Goal: Transaction & Acquisition: Purchase product/service

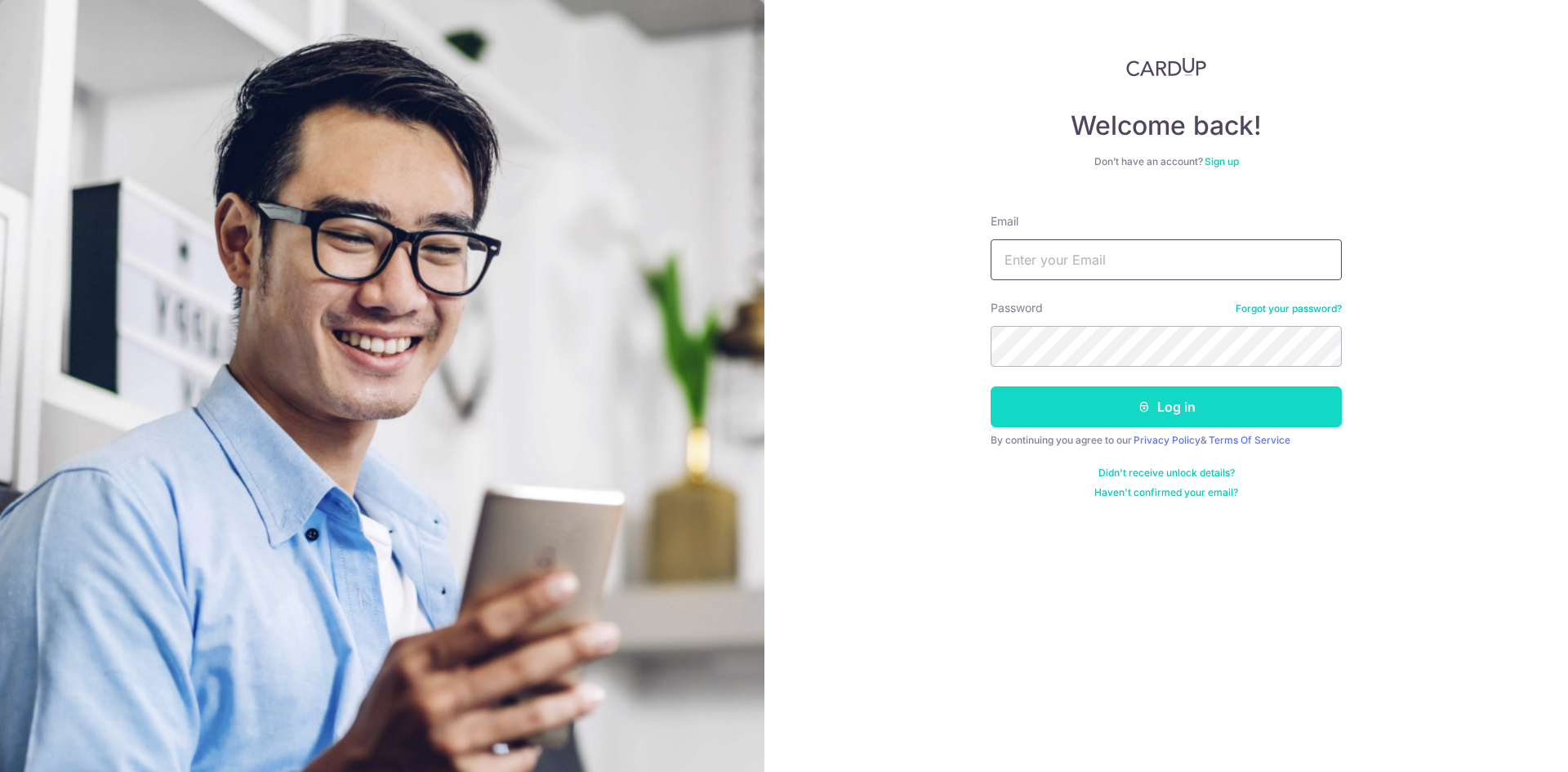
type input "[EMAIL_ADDRESS][DOMAIN_NAME]"
click at [1144, 411] on icon "submit" at bounding box center [1144, 406] width 13 height 13
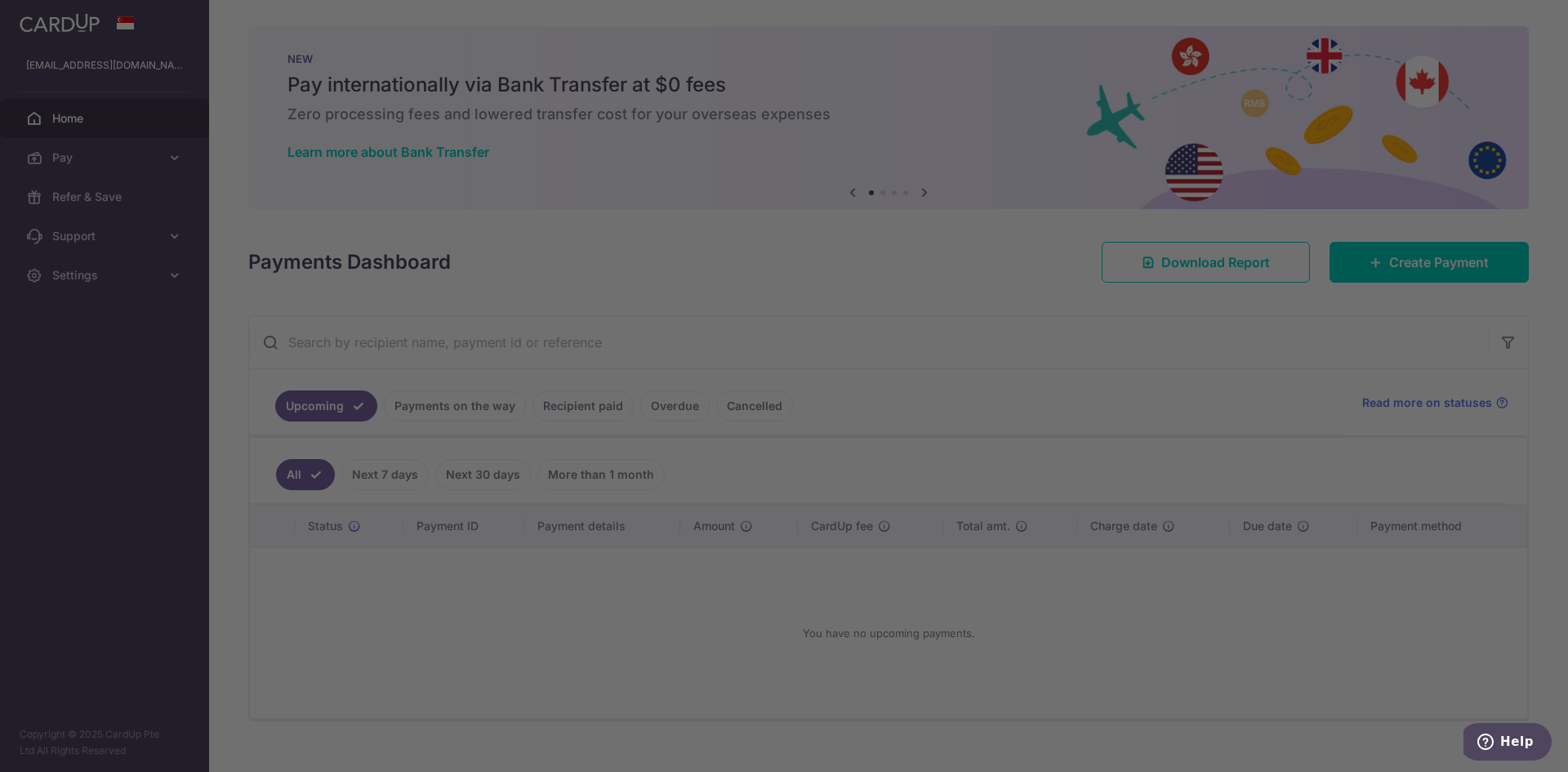
click at [518, 409] on div at bounding box center [791, 389] width 1584 height 780
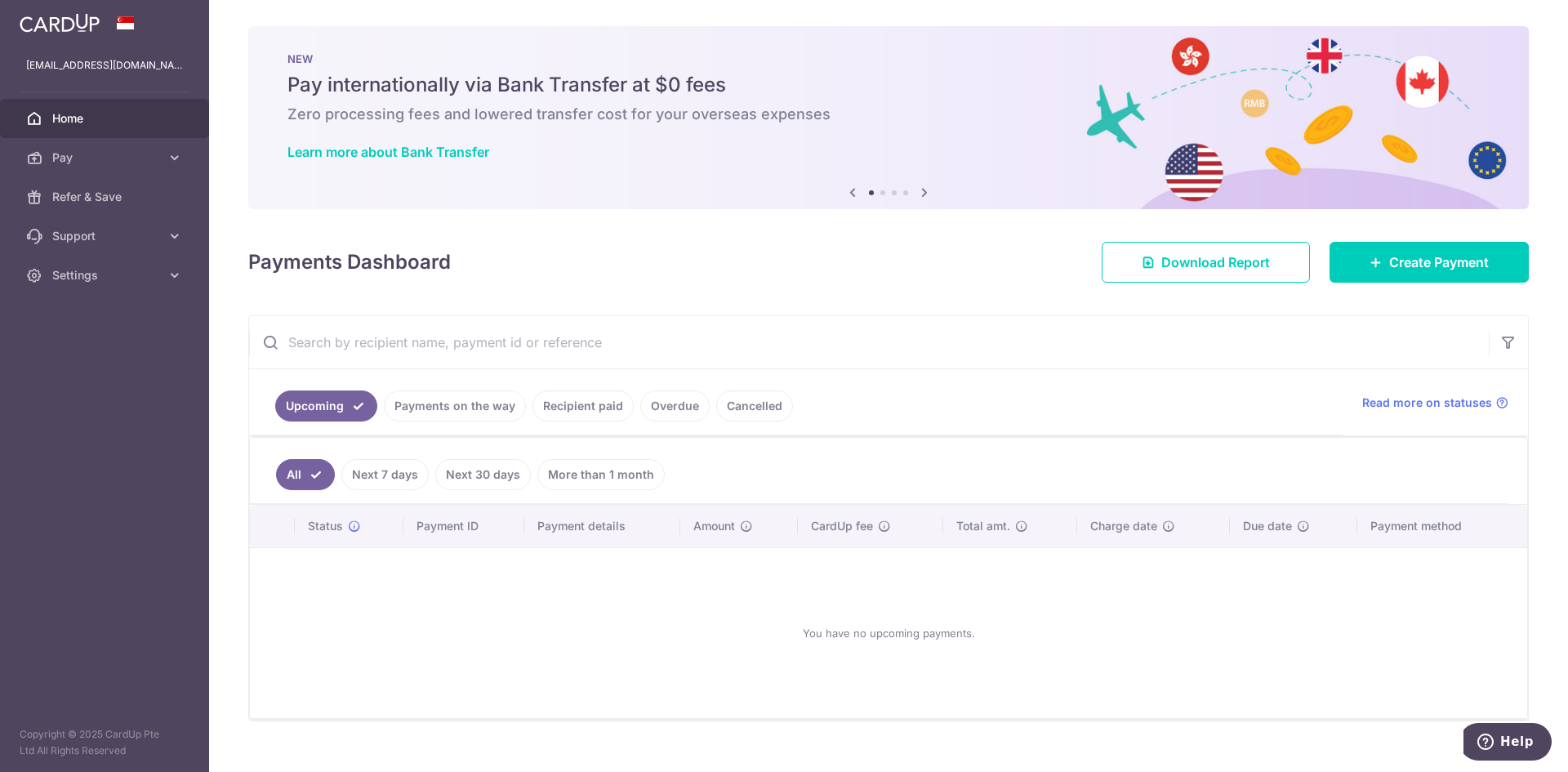
click at [577, 402] on link "Recipient paid" at bounding box center [583, 405] width 101 height 31
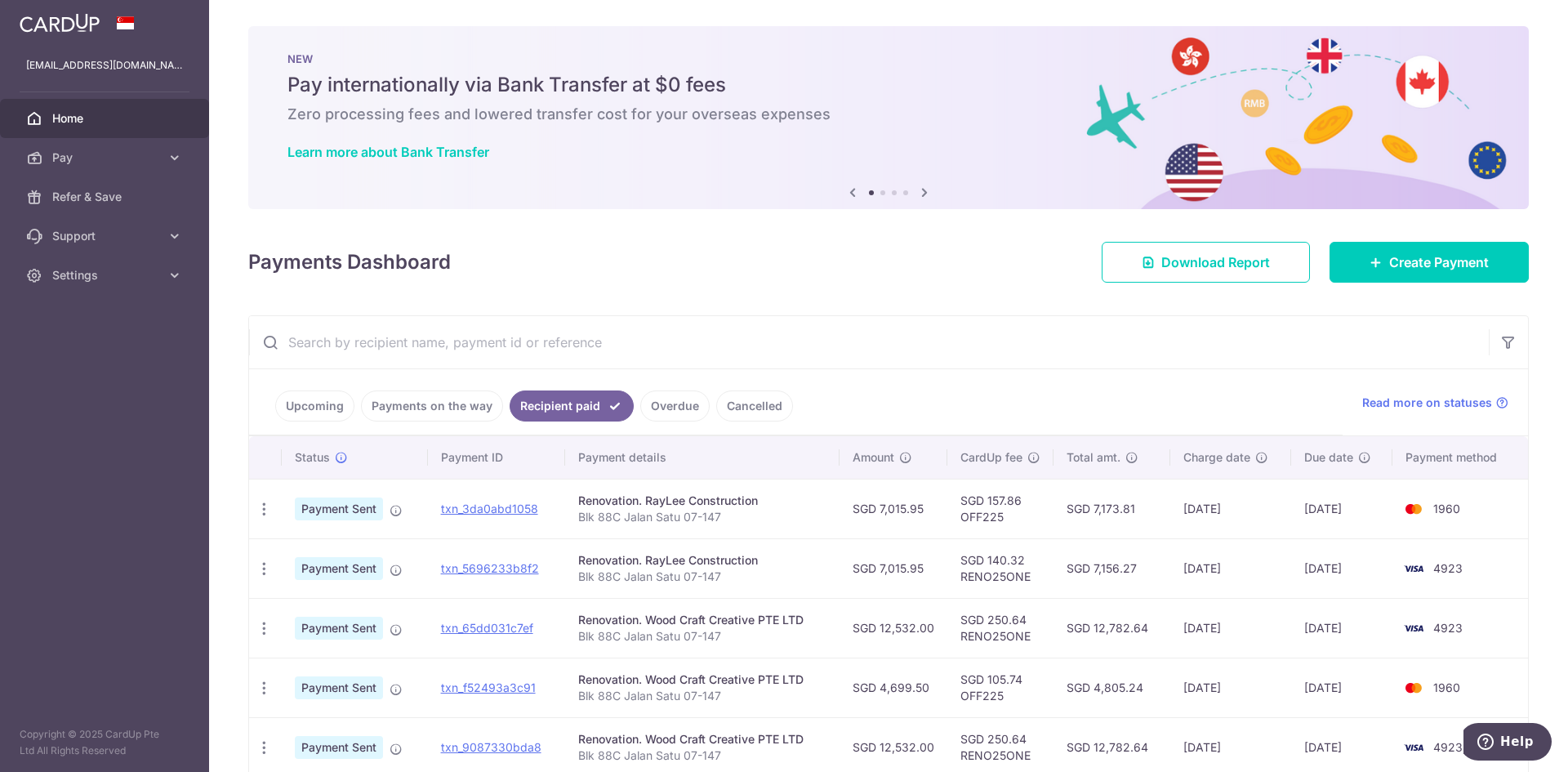
scroll to position [163, 0]
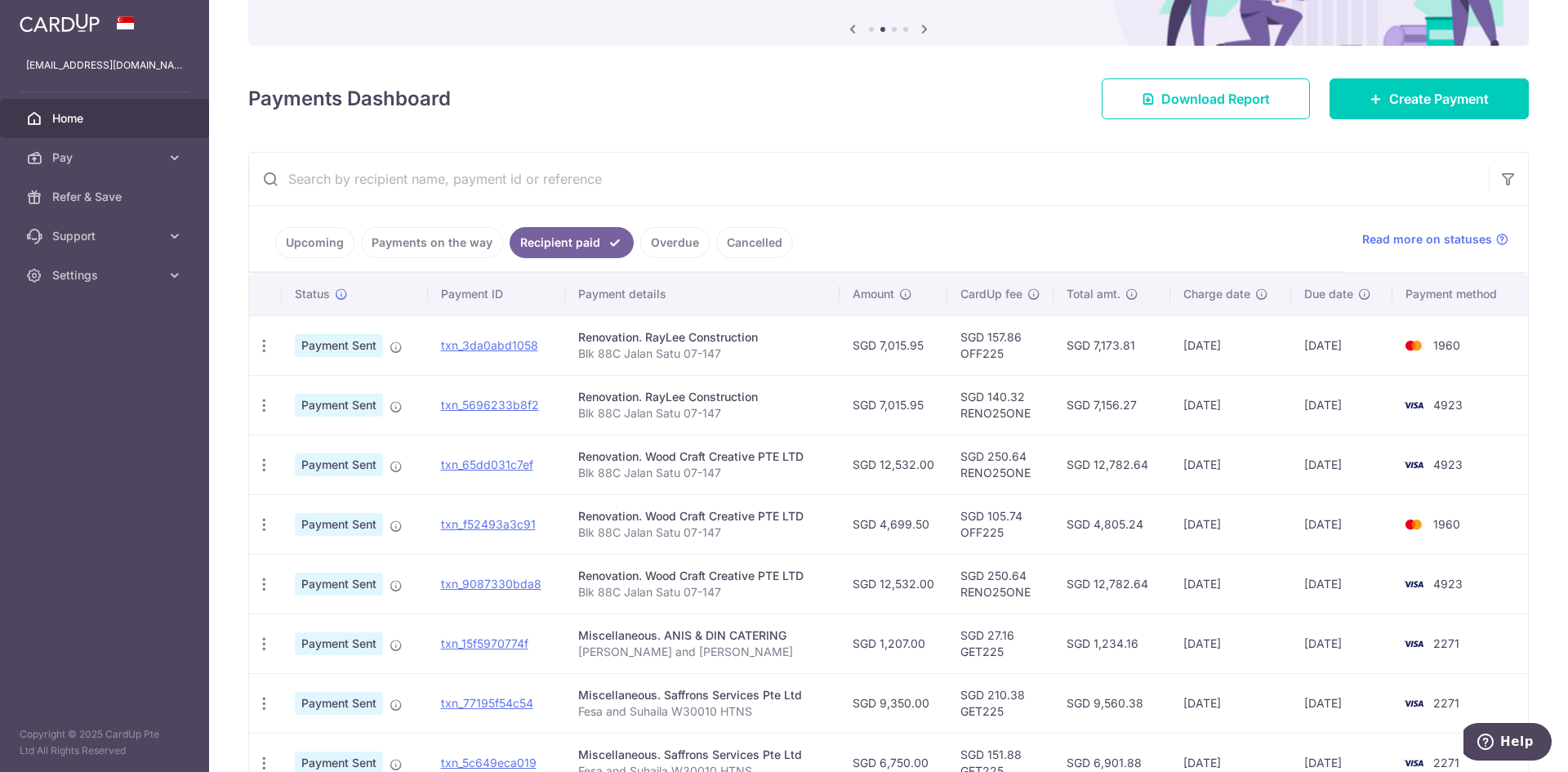
drag, startPoint x: 878, startPoint y: 339, endPoint x: 930, endPoint y: 343, distance: 52.2
click at [930, 343] on td "SGD 7,015.95" at bounding box center [893, 345] width 108 height 60
copy td "7,015.95"
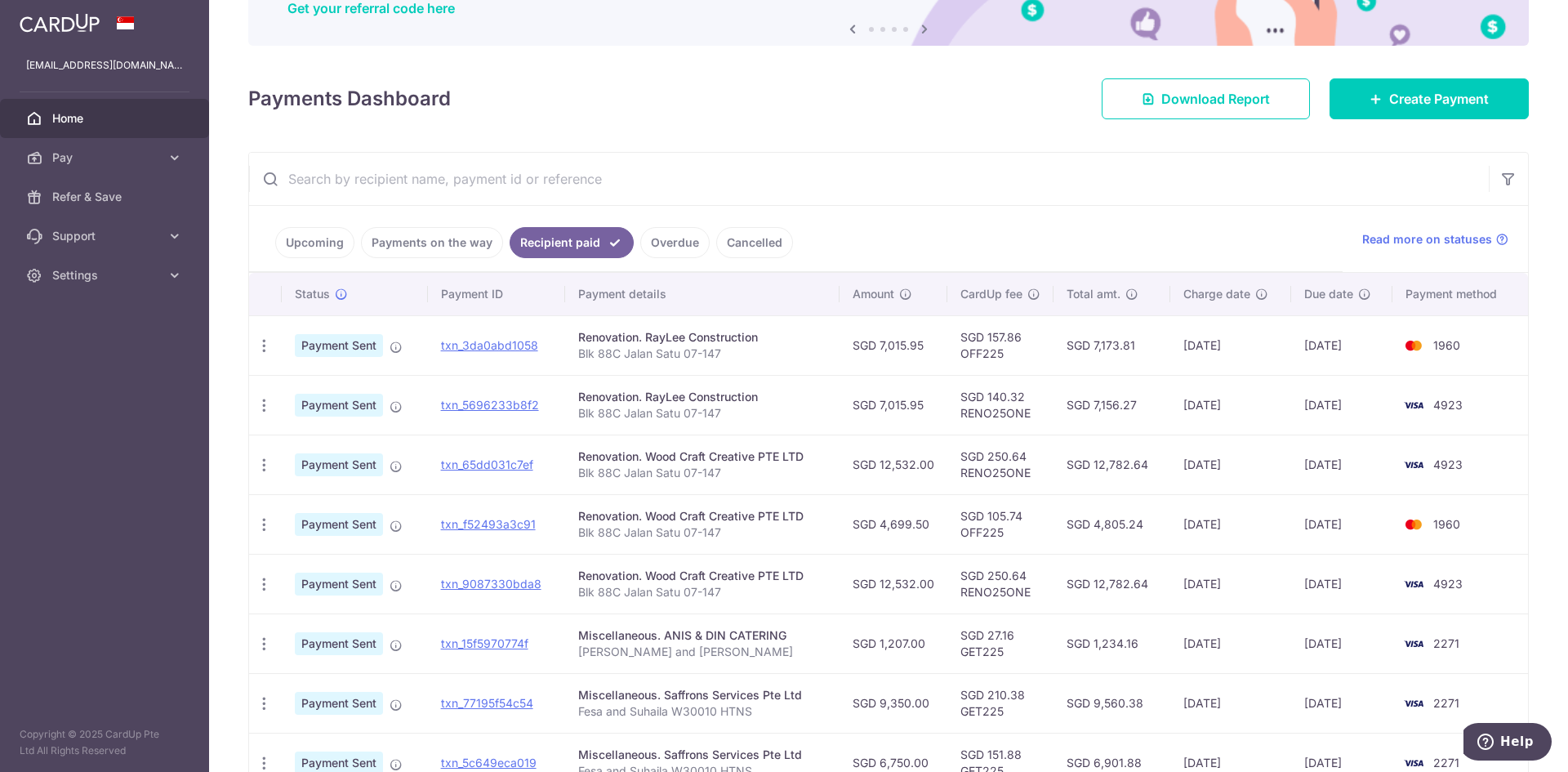
click at [1025, 182] on input "text" at bounding box center [869, 179] width 1239 height 53
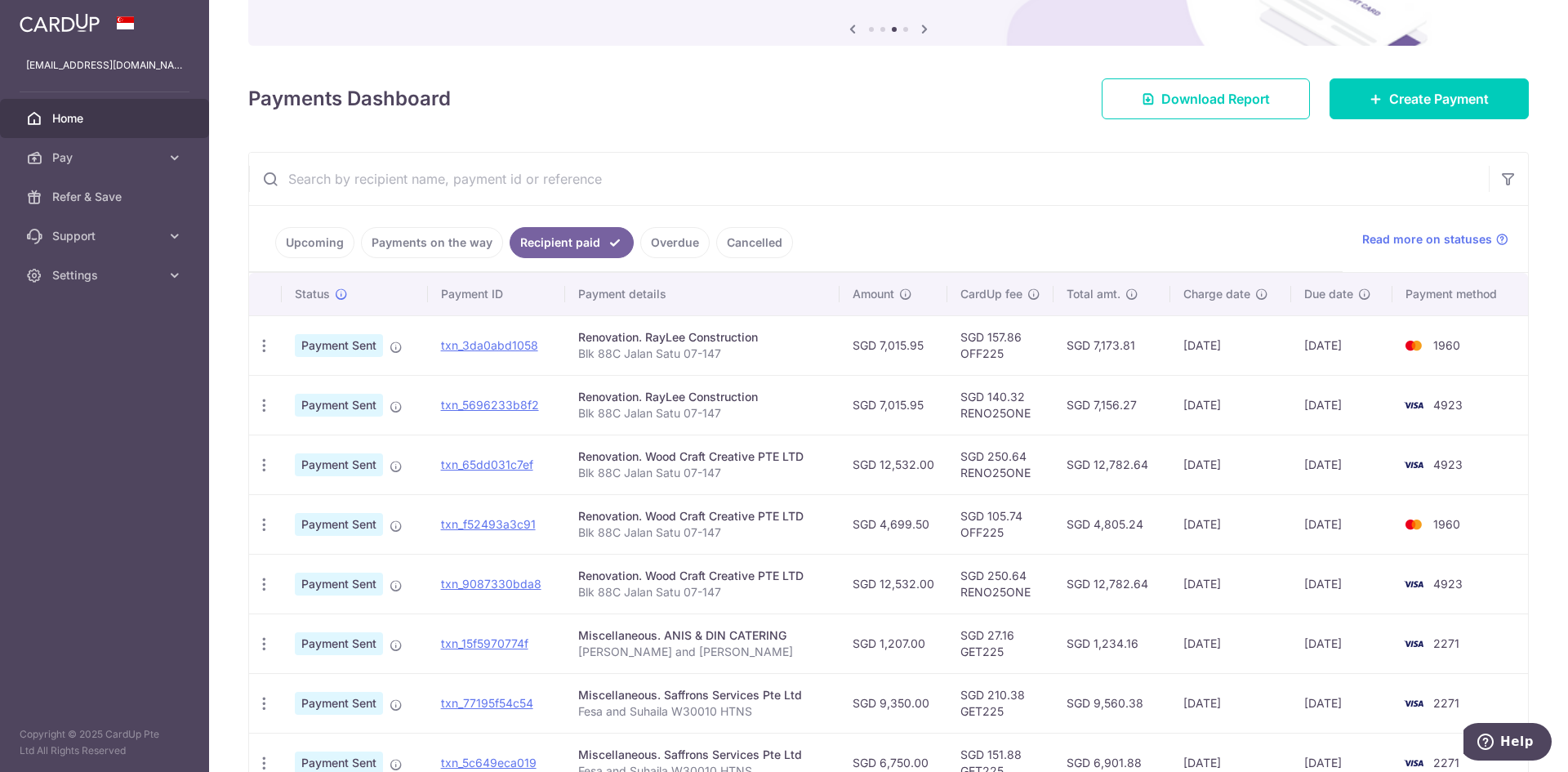
scroll to position [0, 0]
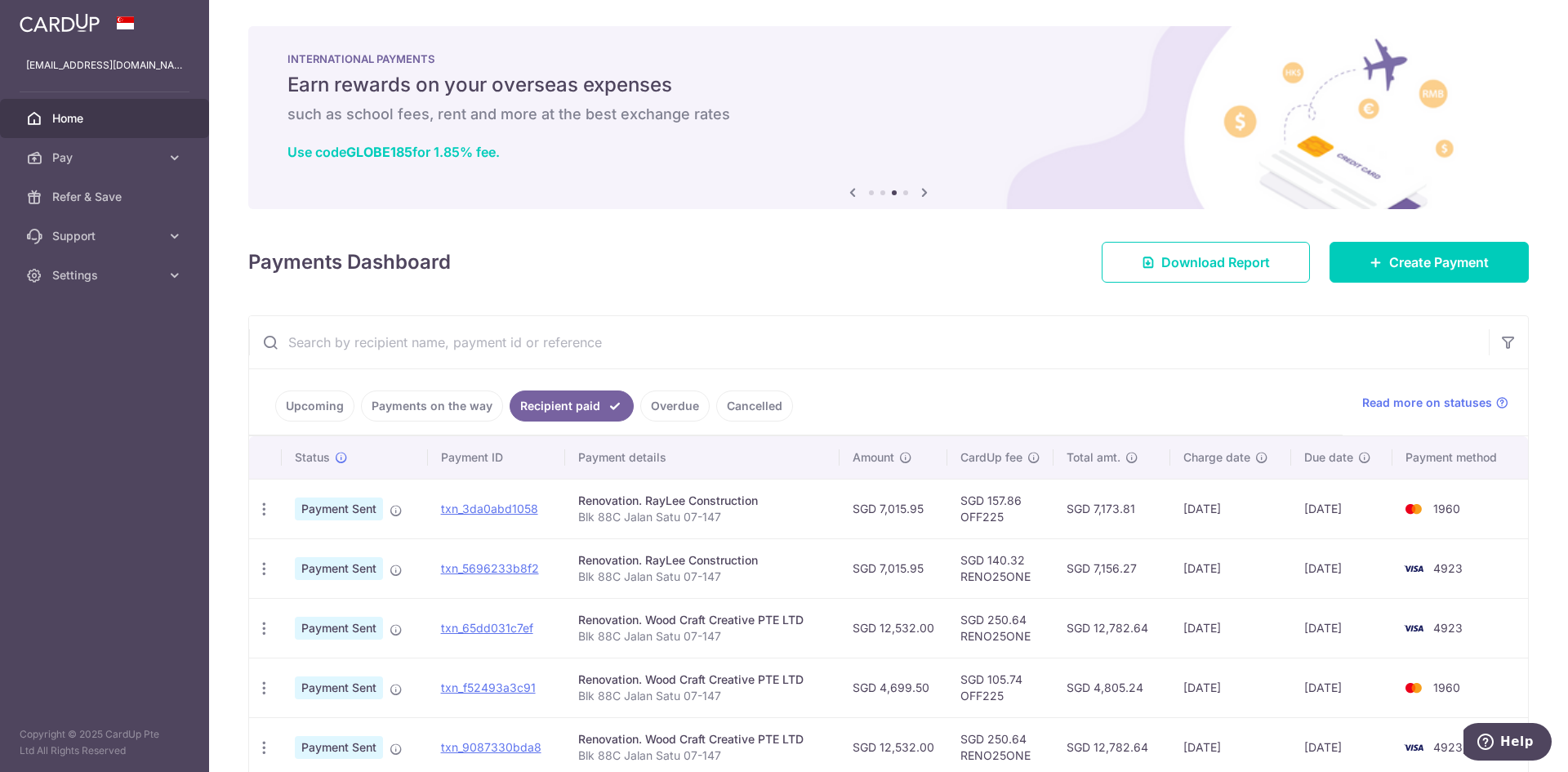
click at [136, 120] on span "Home" at bounding box center [106, 118] width 108 height 16
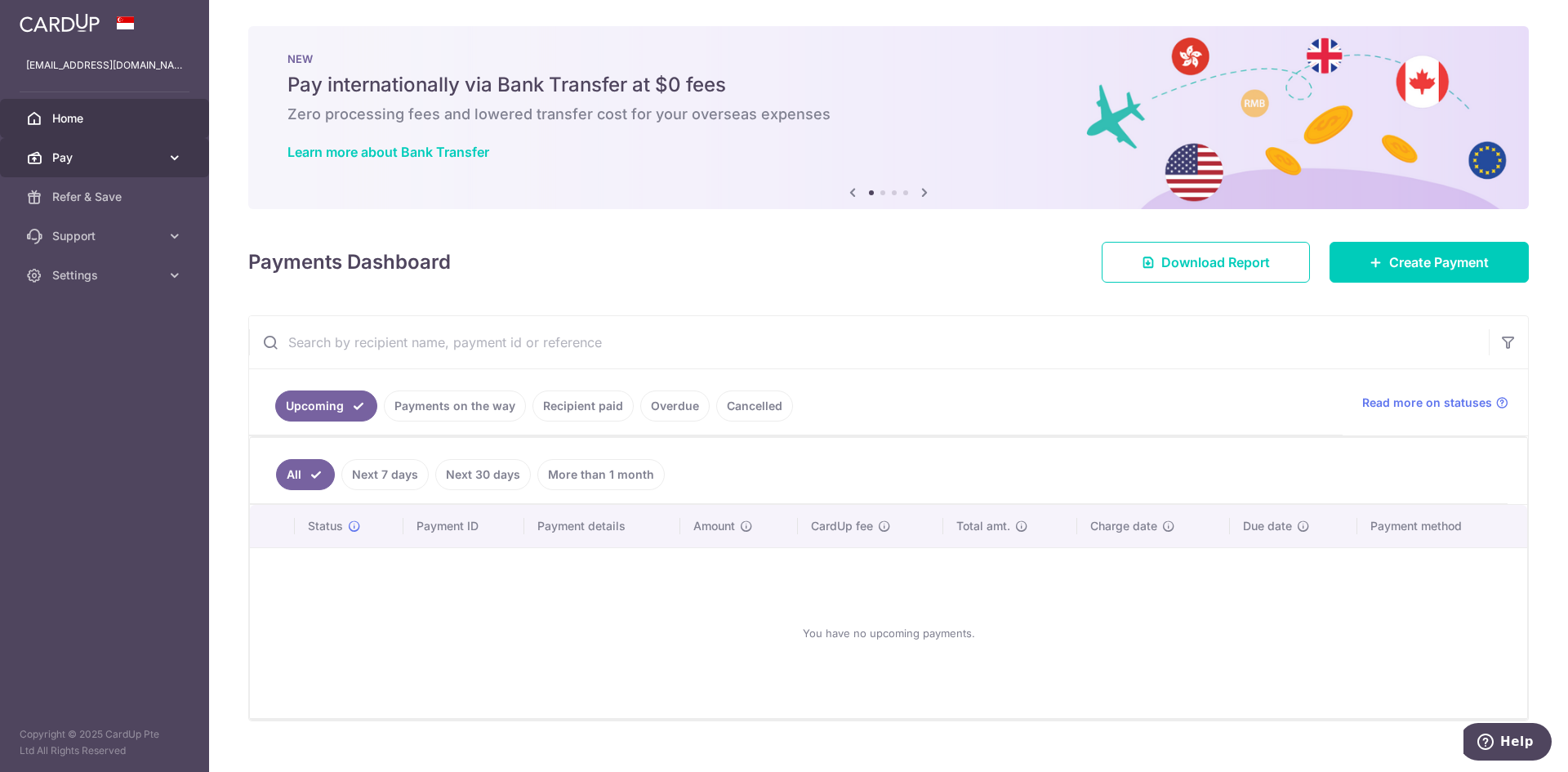
click at [136, 147] on link "Pay" at bounding box center [104, 157] width 210 height 39
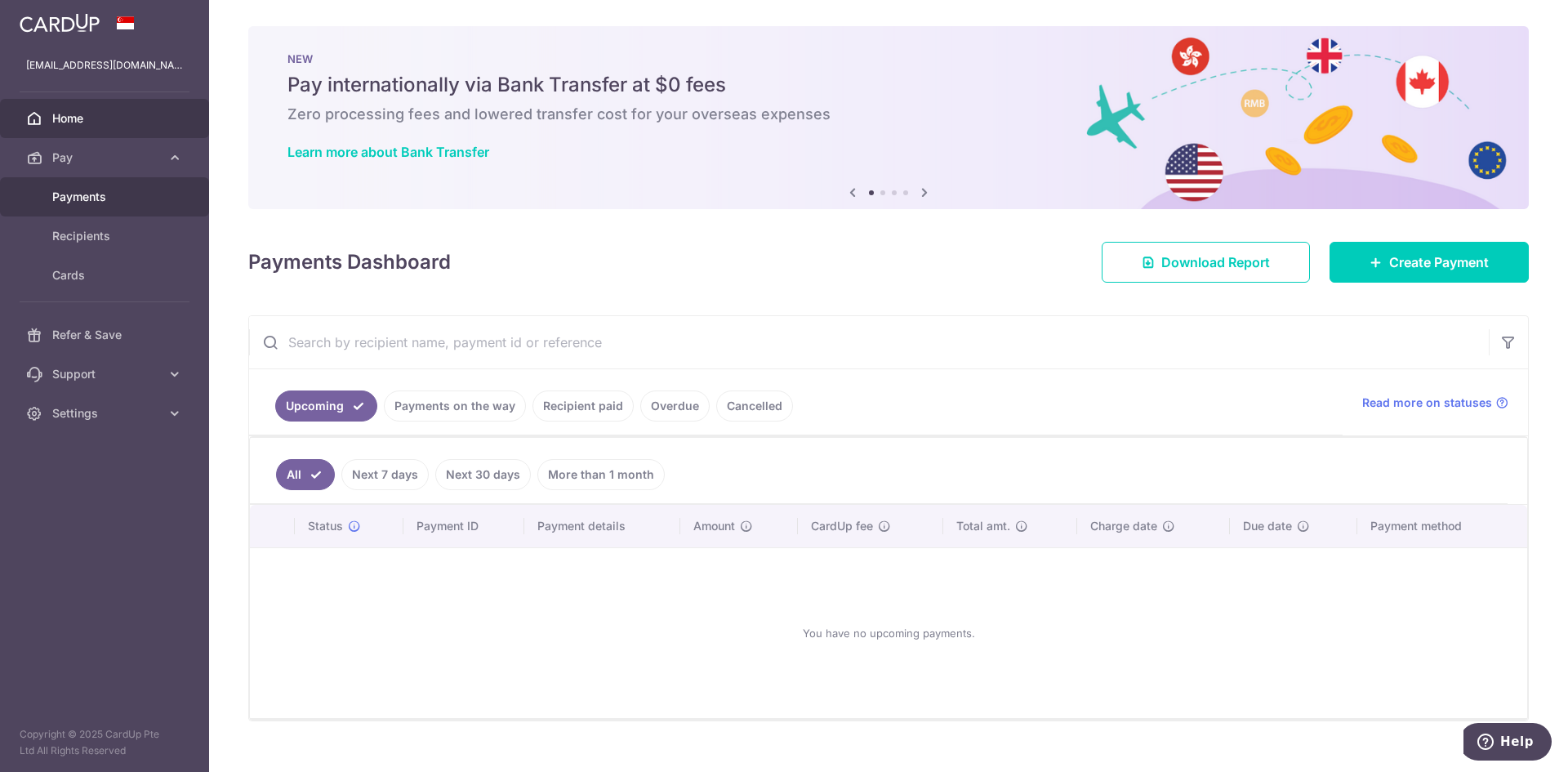
click at [121, 192] on span "Payments" at bounding box center [106, 197] width 108 height 16
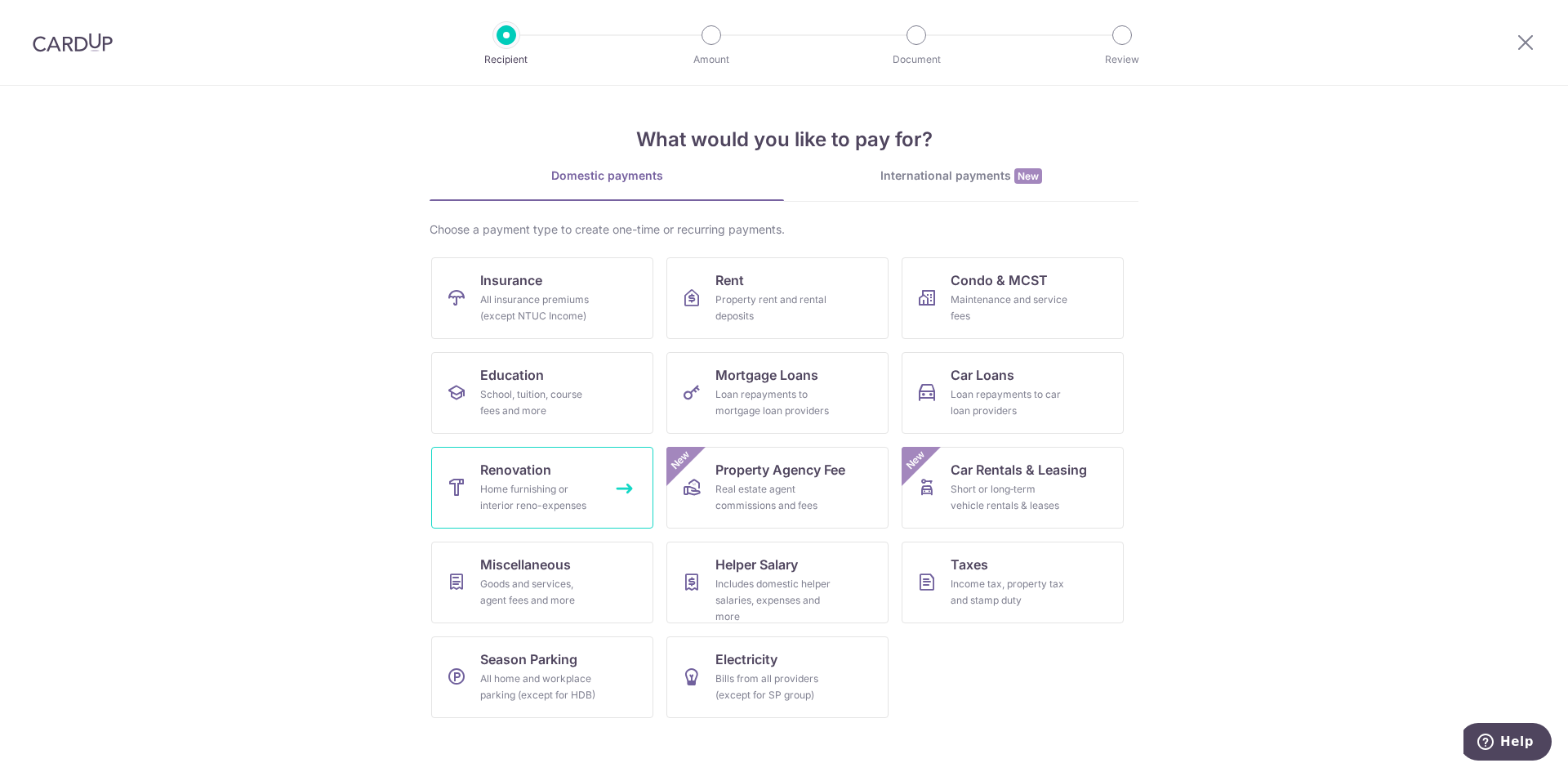
drag, startPoint x: 577, startPoint y: 484, endPoint x: 591, endPoint y: 476, distance: 16.1
click at [577, 484] on div "Home furnishing or interior reno-expenses" at bounding box center [539, 497] width 117 height 33
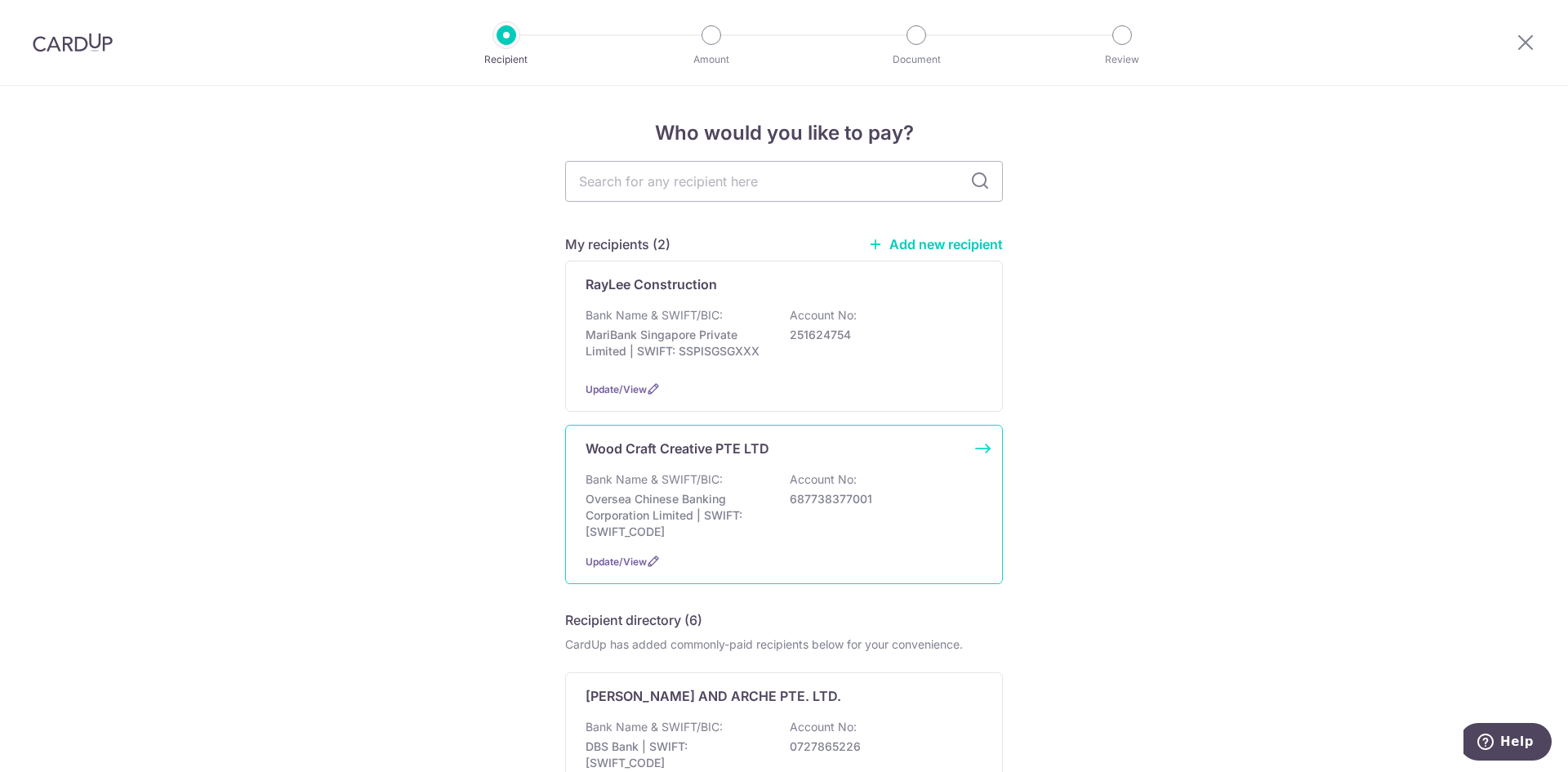
drag, startPoint x: 660, startPoint y: 530, endPoint x: 866, endPoint y: 569, distance: 209.7
click at [661, 531] on p "Oversea Chinese Banking Corporation Limited | SWIFT: [SWIFT_CODE]" at bounding box center [677, 515] width 183 height 49
click at [848, 522] on div "Bank Name & SWIFT/BIC: Oversea Chinese Banking Corporation Limited | SWIFT: [SW…" at bounding box center [784, 506] width 397 height 69
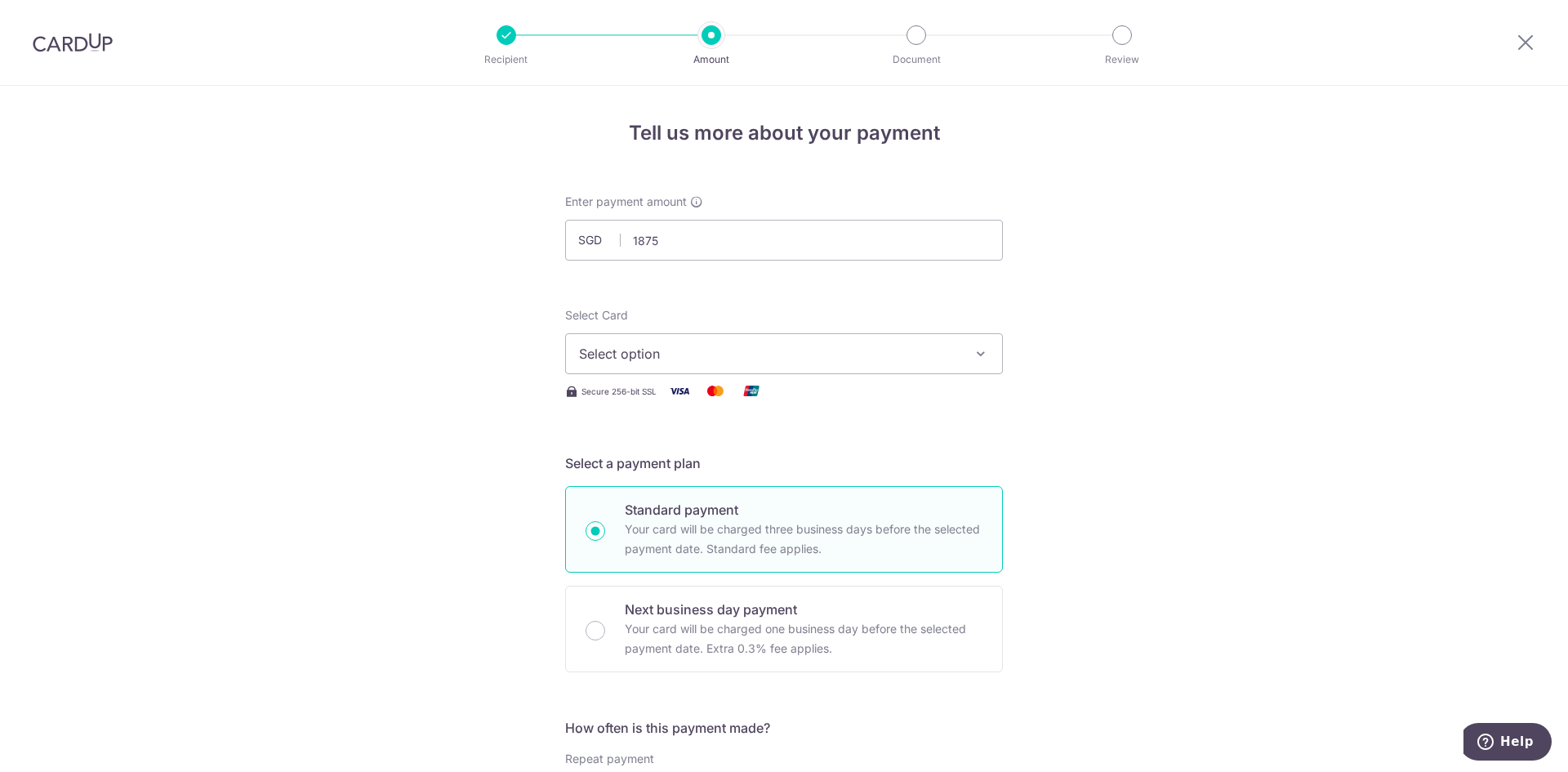
type input "1,875.00"
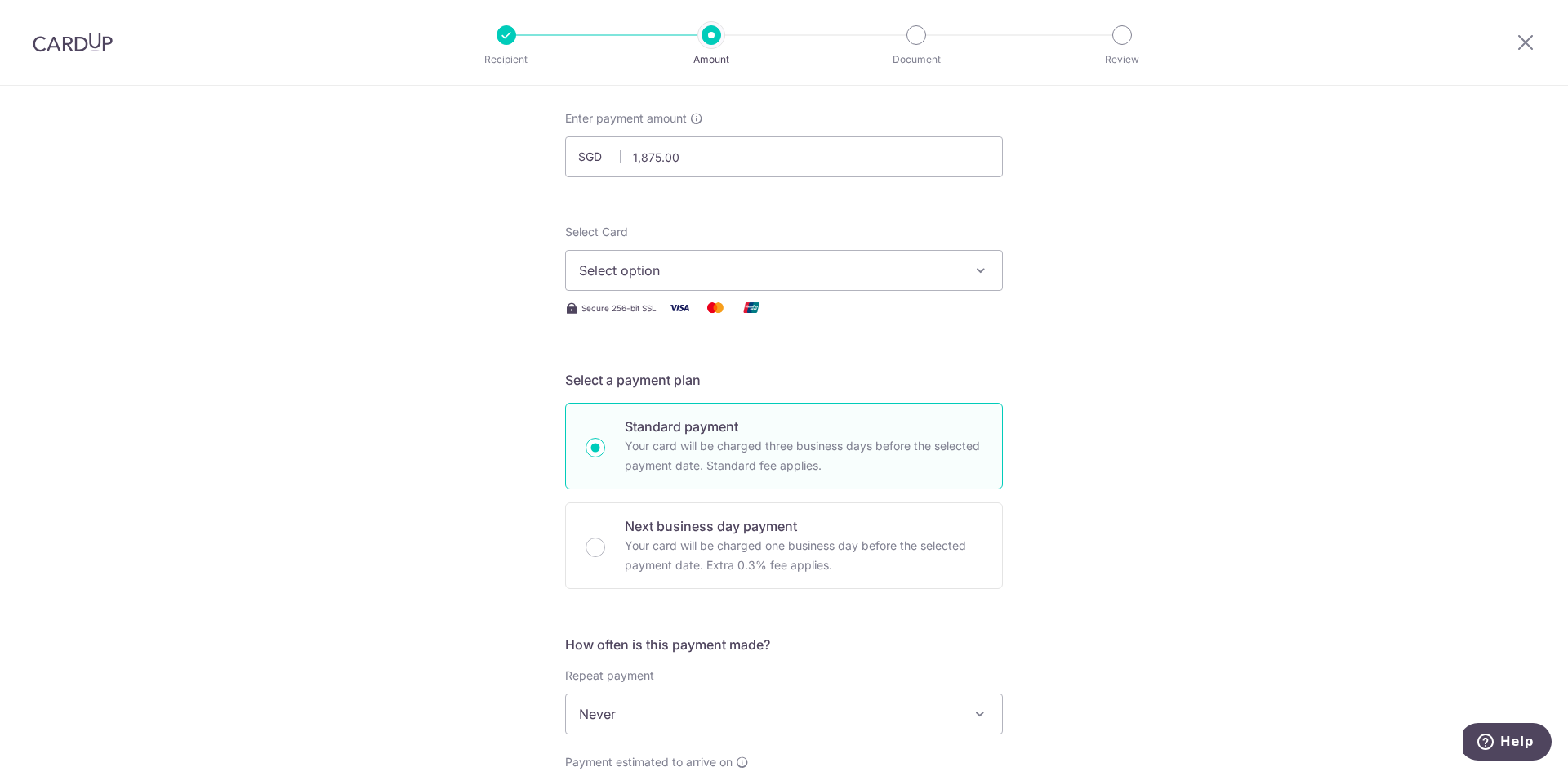
scroll to position [163, 0]
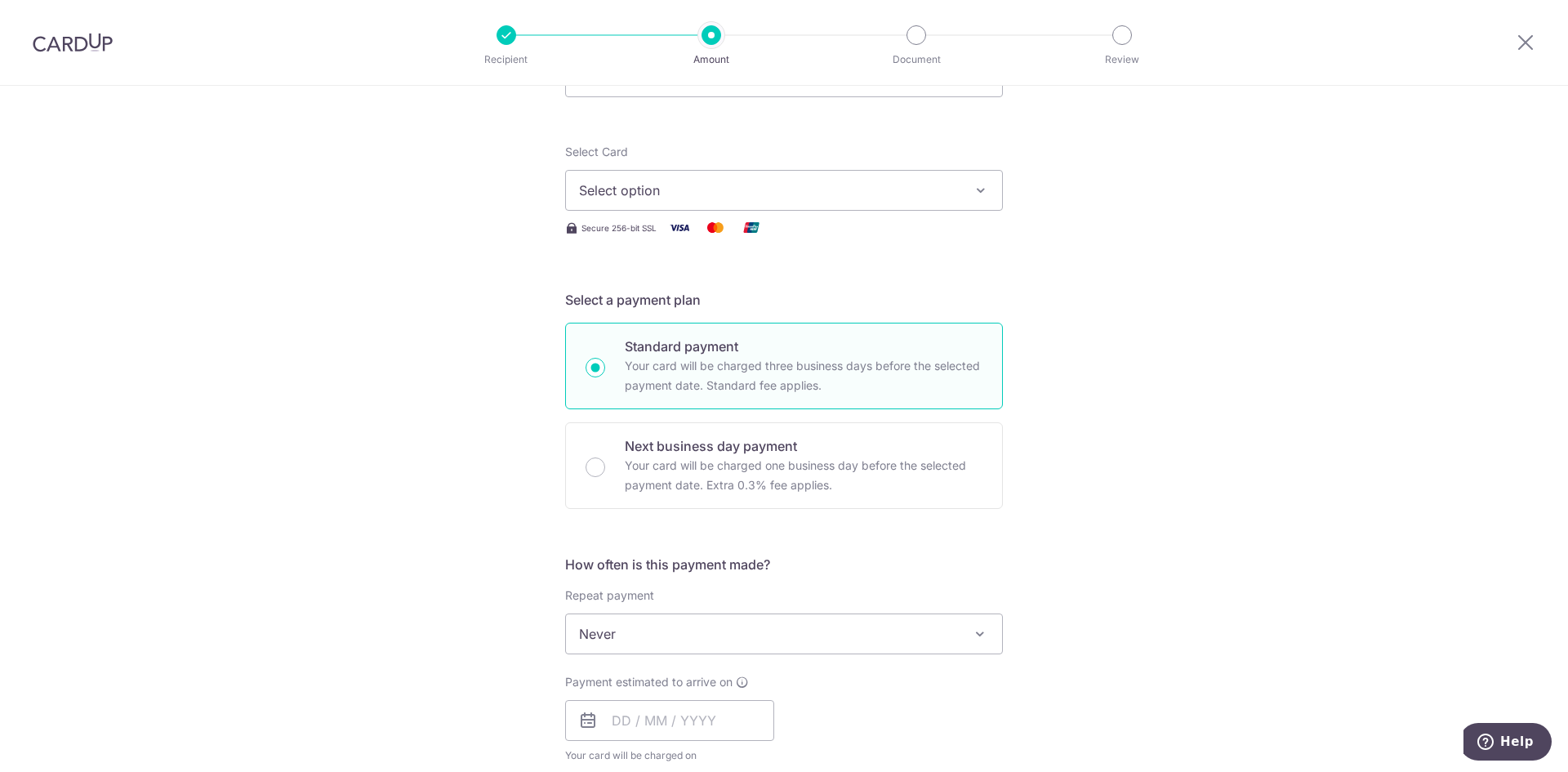
click at [748, 182] on span "Select option" at bounding box center [769, 191] width 380 height 20
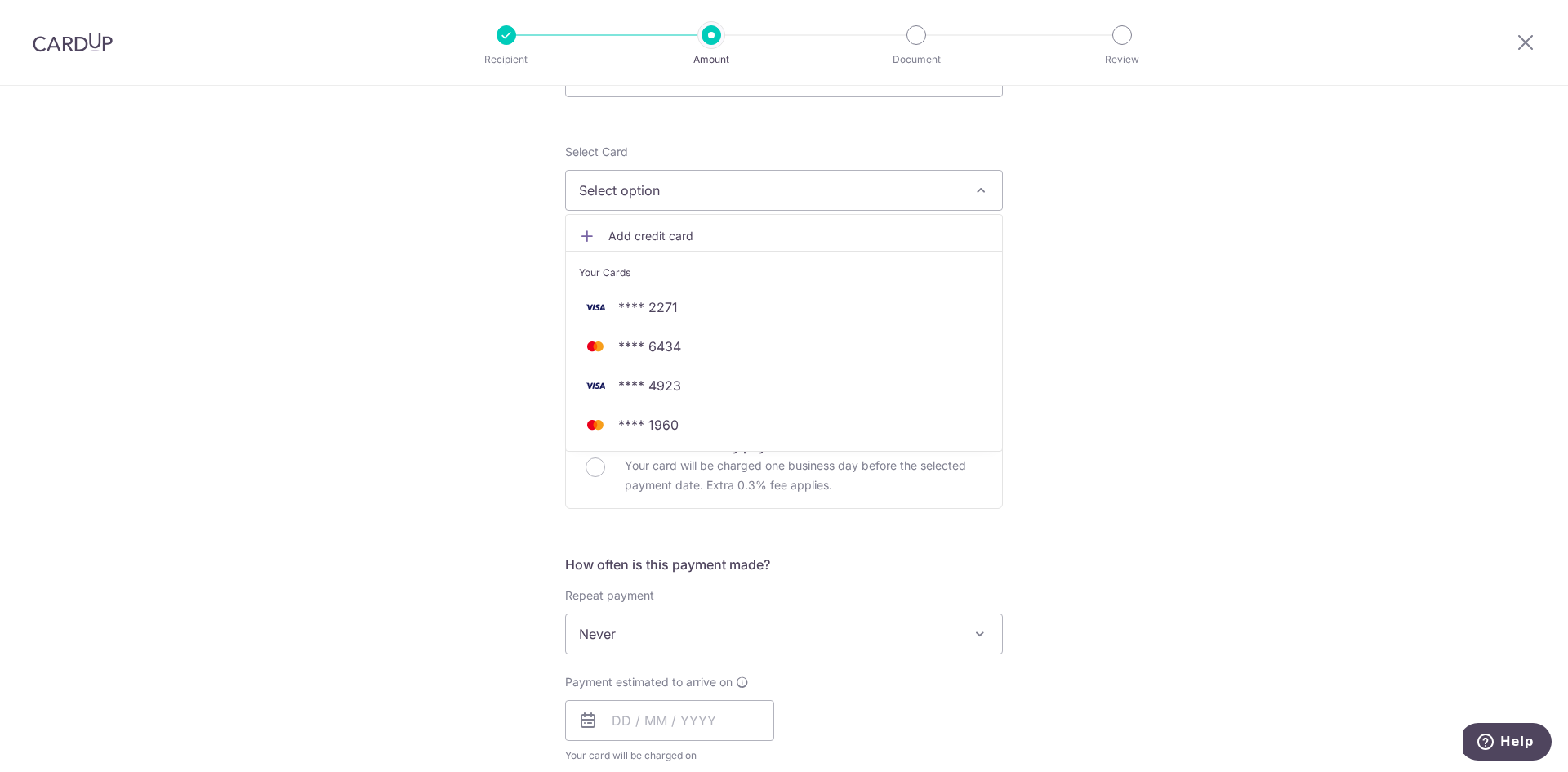
drag, startPoint x: 1231, startPoint y: 131, endPoint x: 1260, endPoint y: 2, distance: 132.2
click at [1233, 130] on div "Tell us more about your payment Enter payment amount SGD 1,875.00 1875.00 Selec…" at bounding box center [784, 716] width 1568 height 1588
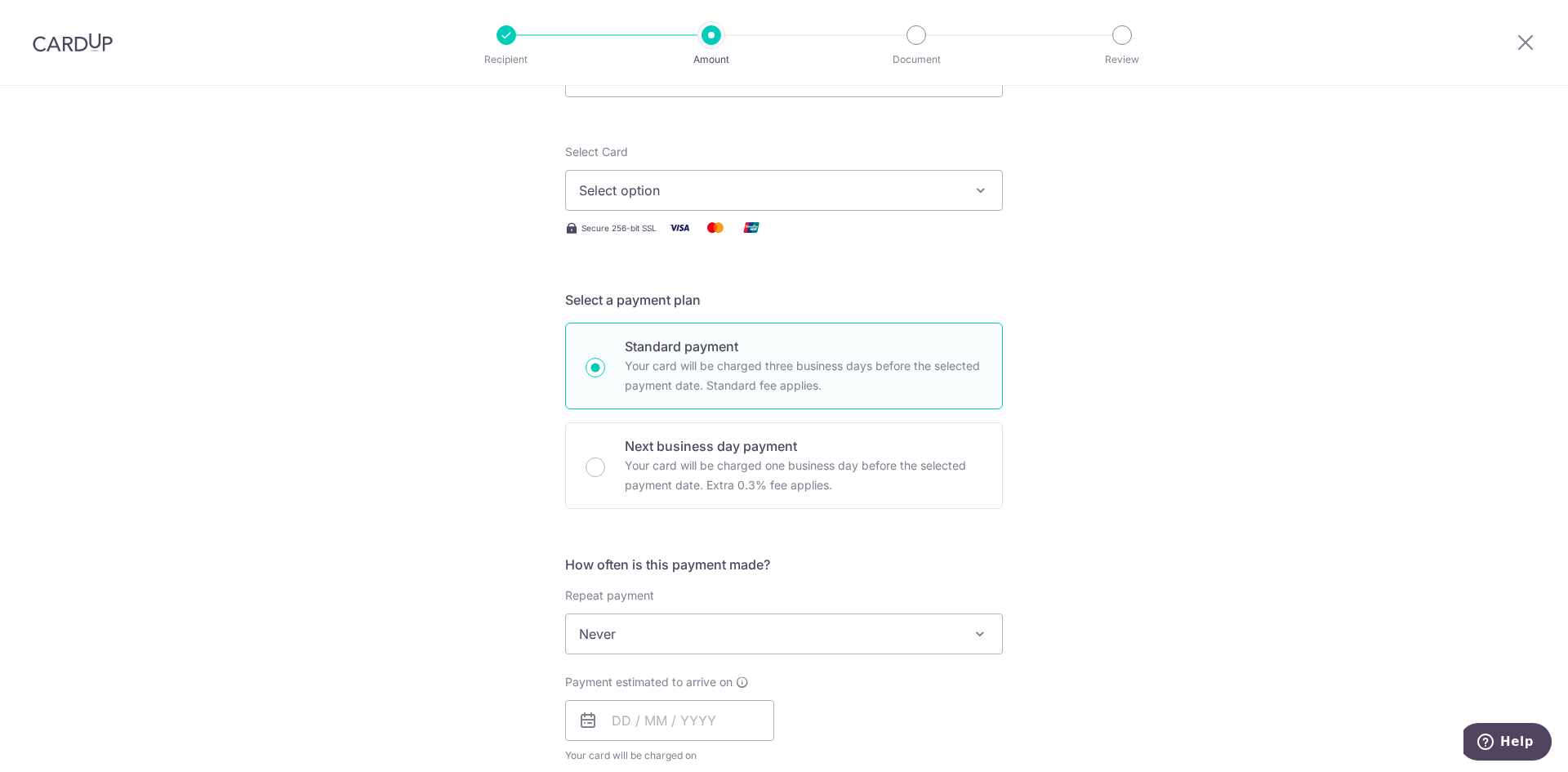
click at [778, 197] on span "Select option" at bounding box center [769, 191] width 380 height 20
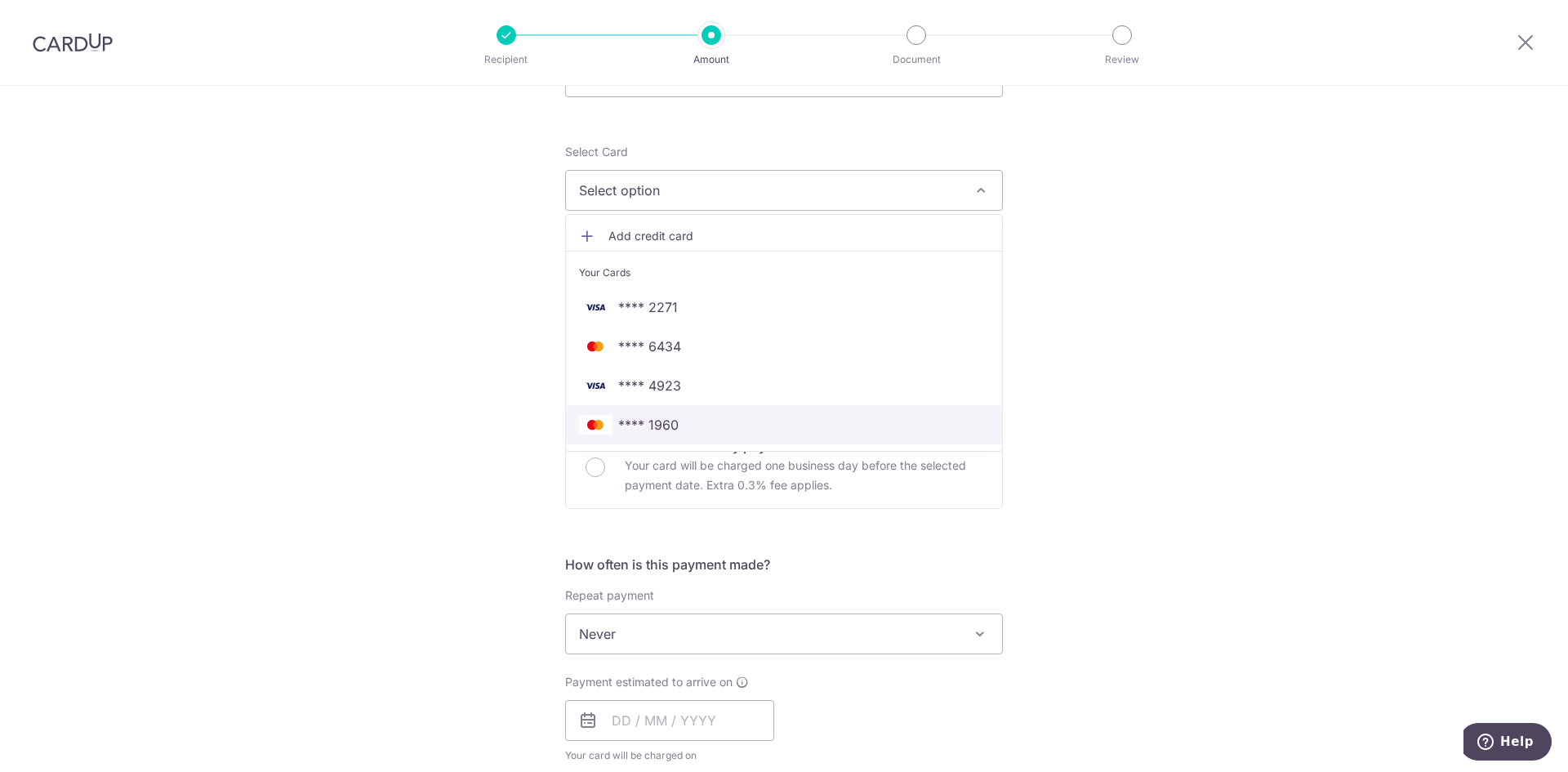
click at [762, 430] on span "**** 1960" at bounding box center [784, 425] width 410 height 20
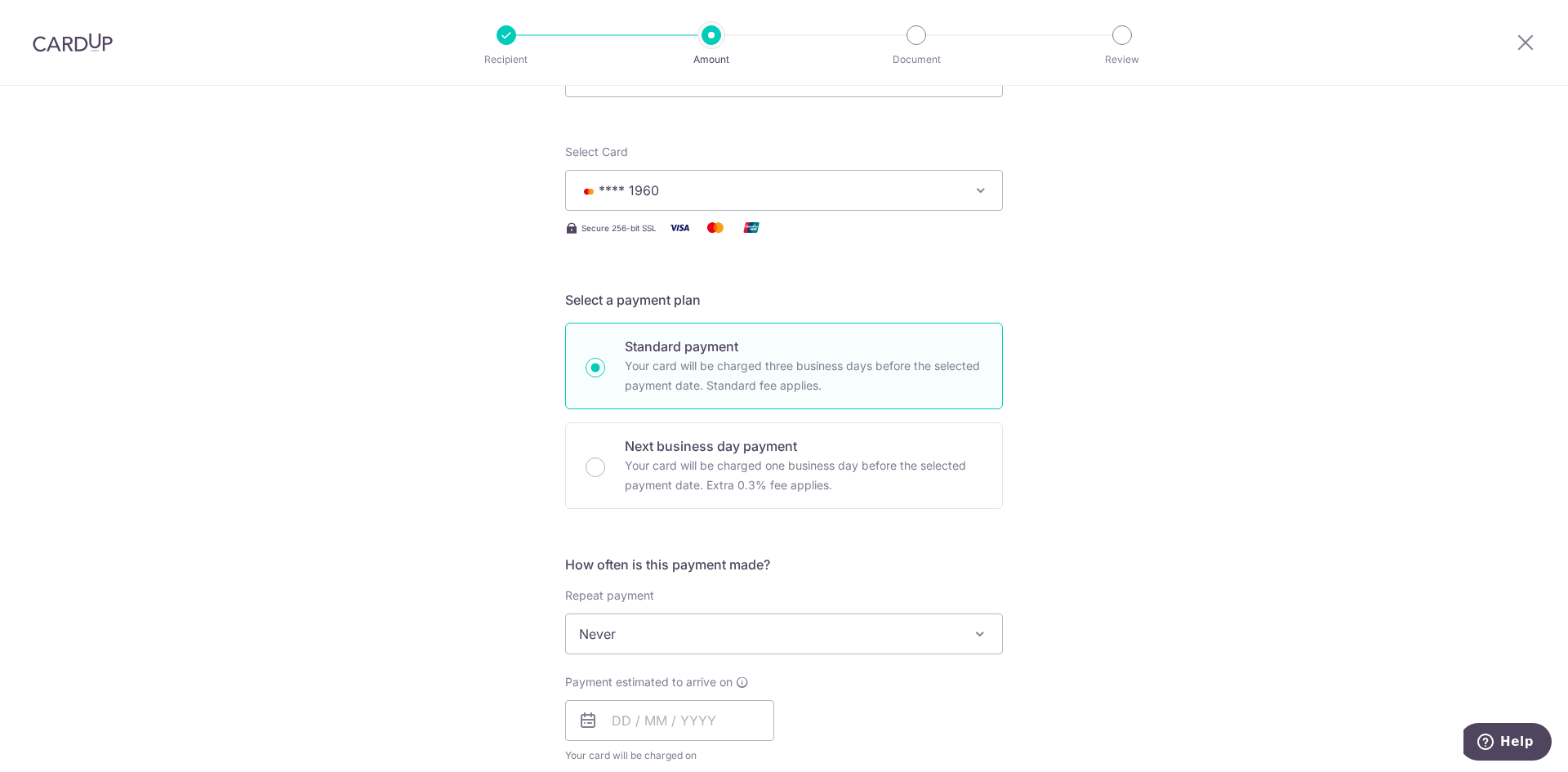
click at [1150, 450] on div "Tell us more about your payment Enter payment amount SGD 1,875.00 1875.00 Selec…" at bounding box center [784, 716] width 1568 height 1588
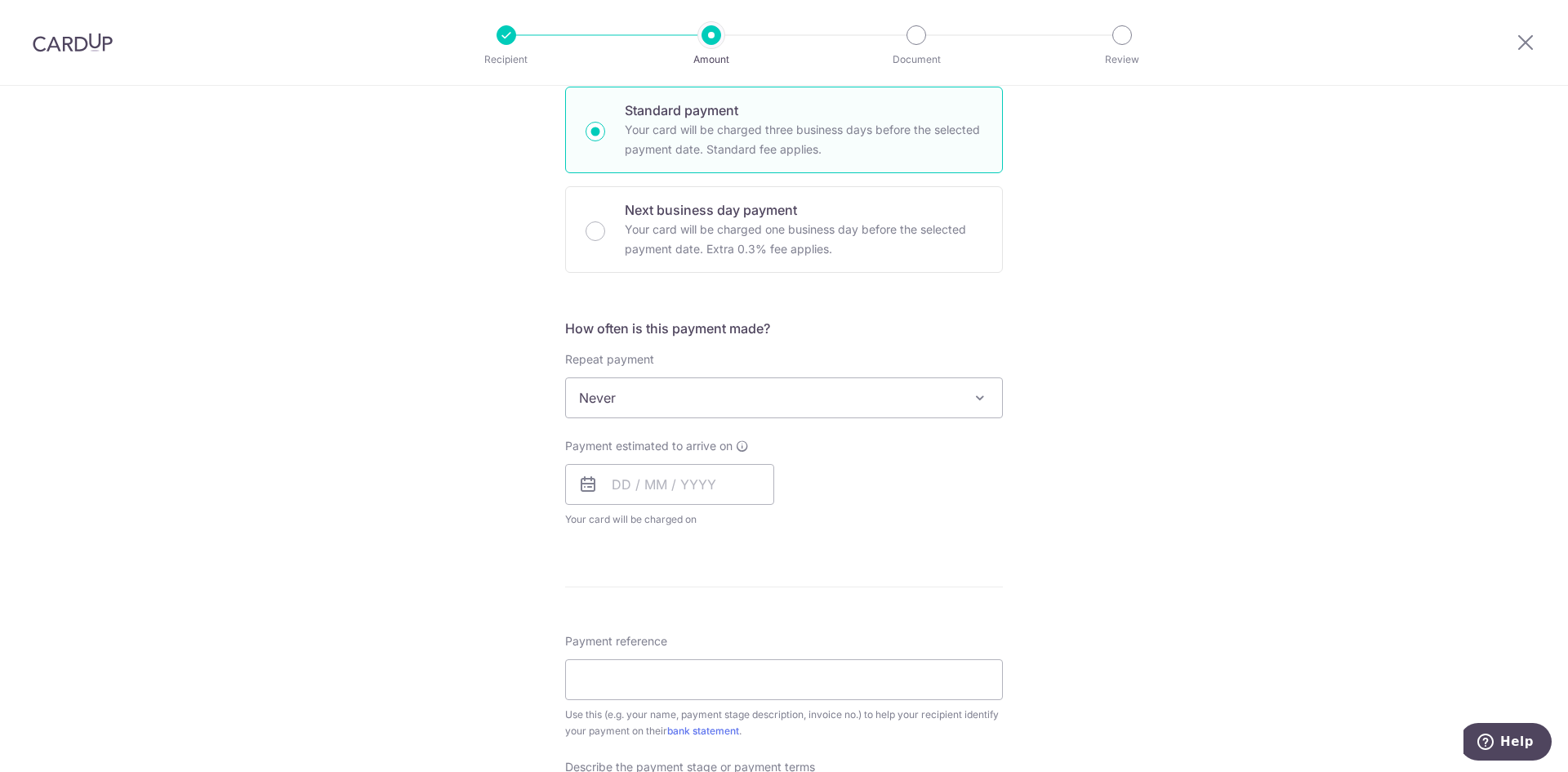
scroll to position [572, 0]
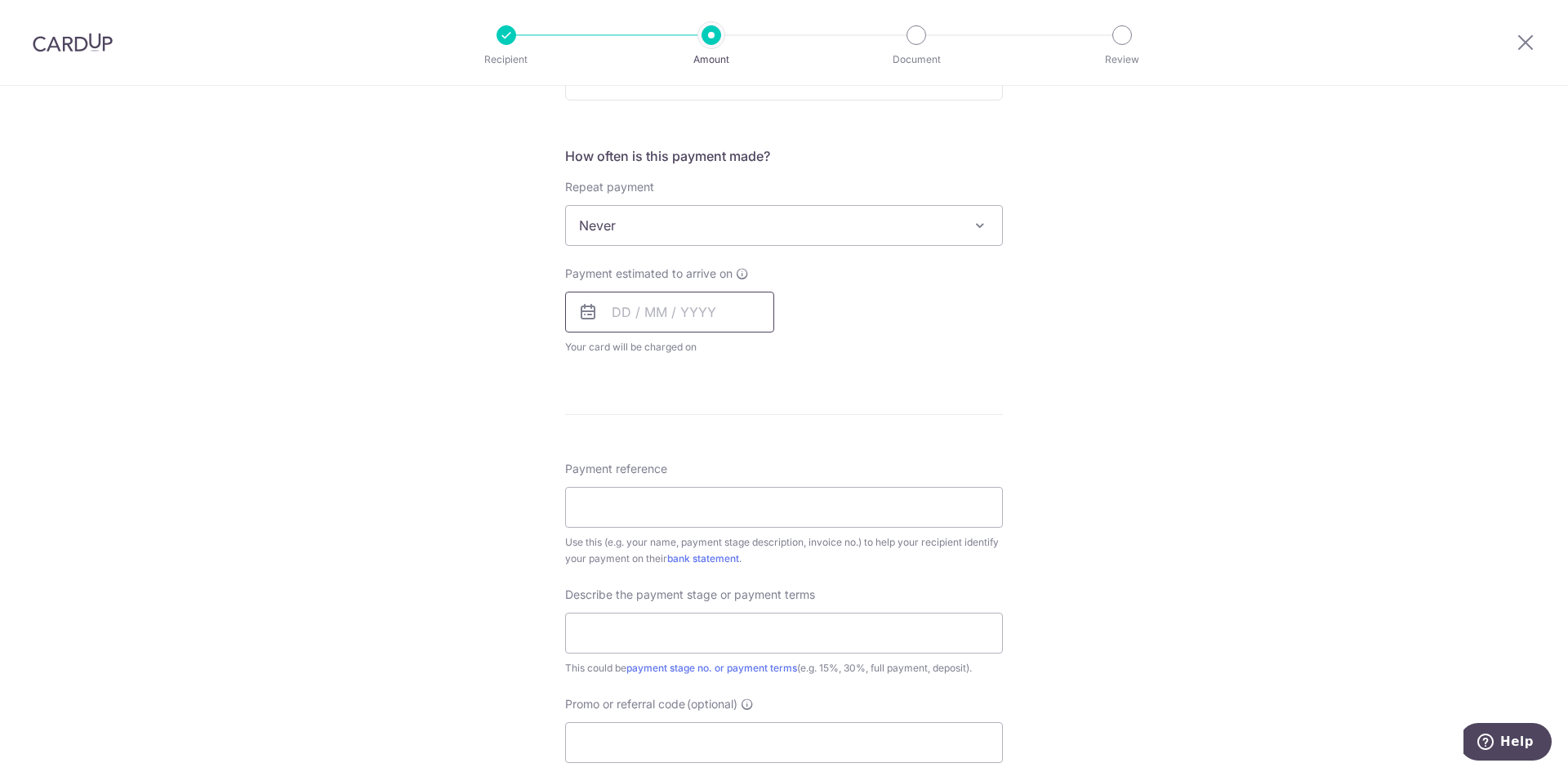
click at [739, 318] on input "text" at bounding box center [669, 312] width 210 height 41
click at [761, 429] on link "3" at bounding box center [762, 428] width 26 height 26
type input "03/10/2025"
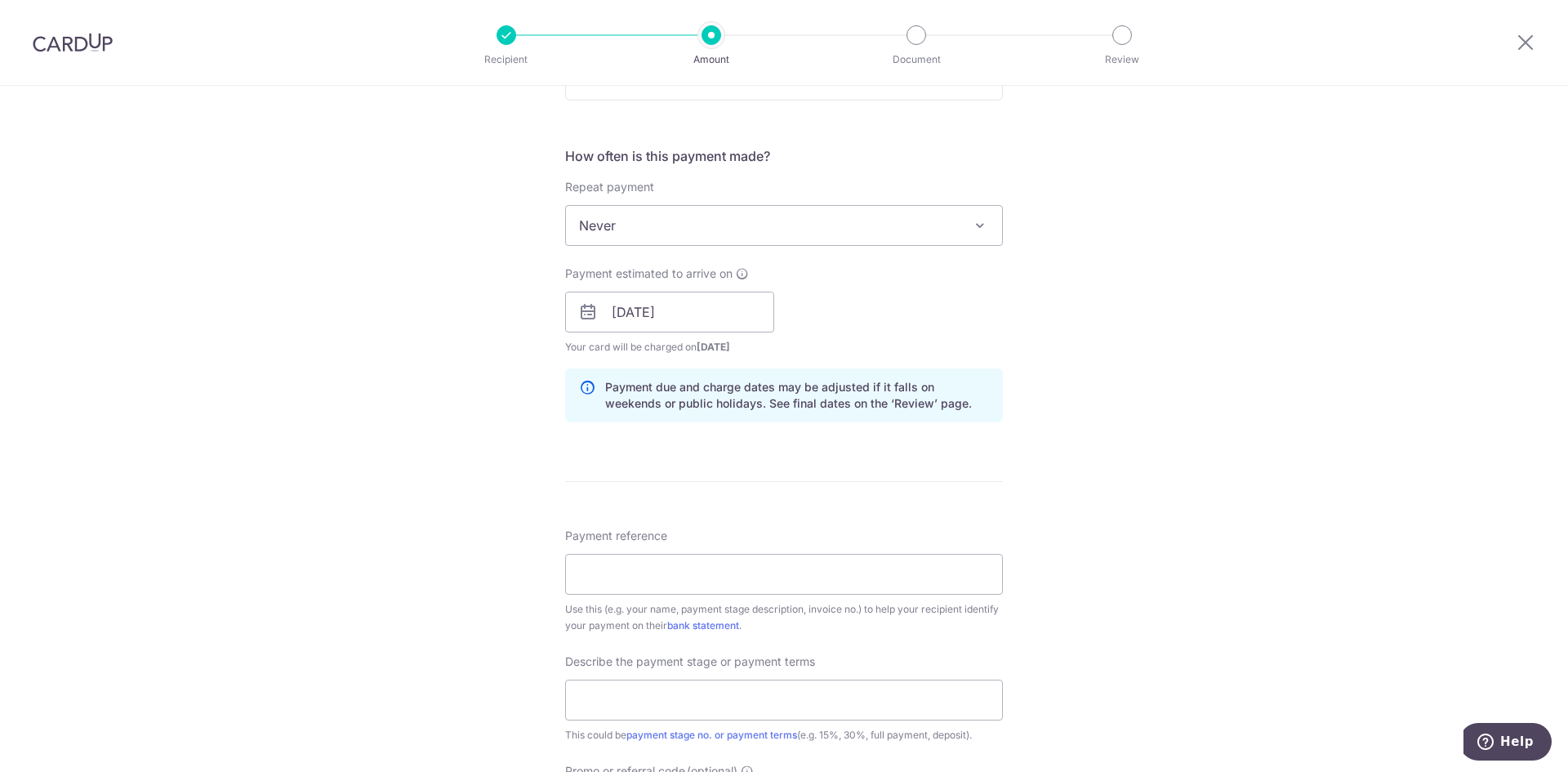
click at [1157, 362] on div "Tell us more about your payment Enter payment amount SGD 1,875.00 1875.00 Selec…" at bounding box center [784, 341] width 1568 height 1654
click at [856, 587] on input "Payment reference" at bounding box center [784, 574] width 438 height 41
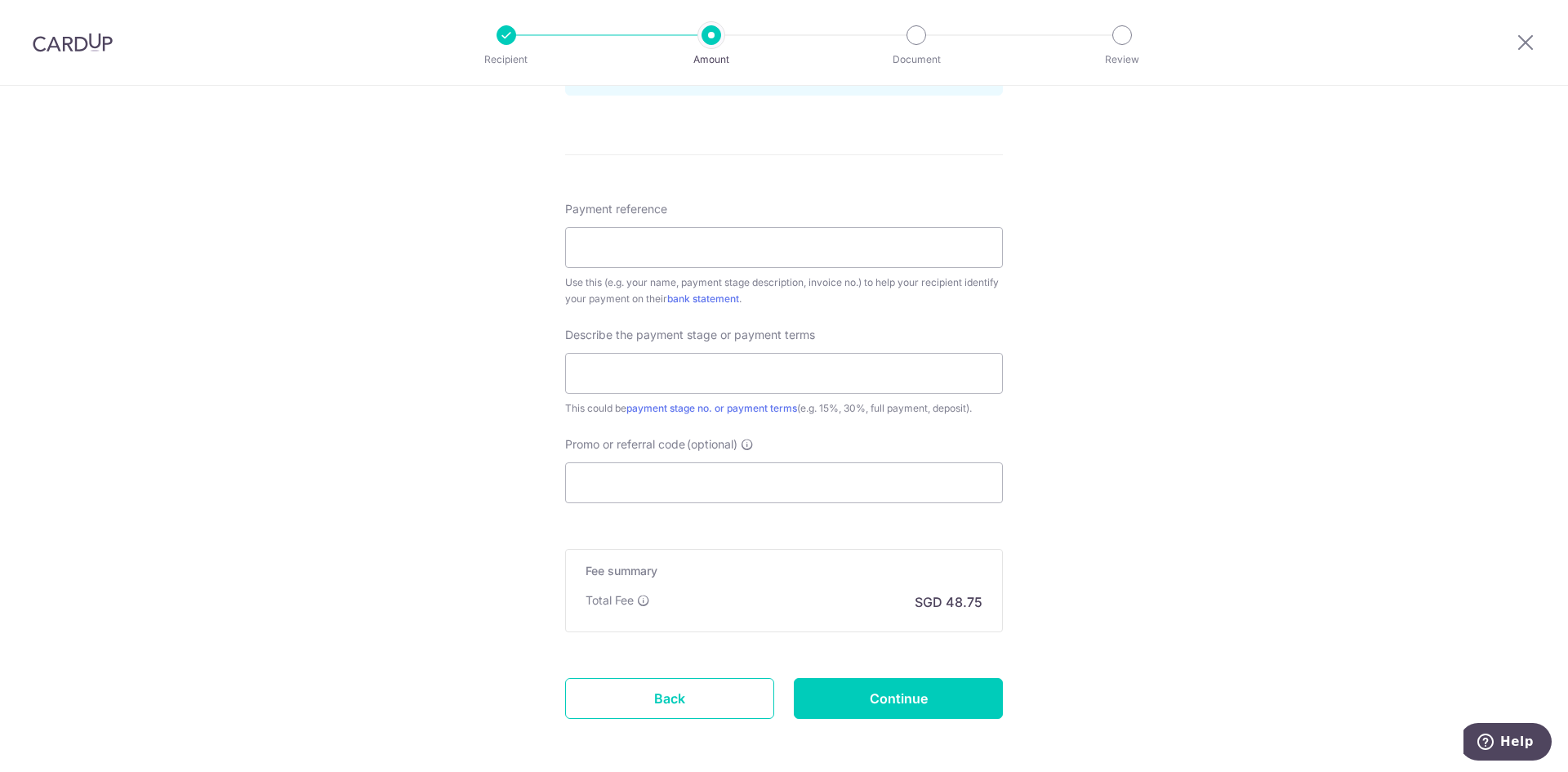
drag, startPoint x: 1287, startPoint y: 472, endPoint x: 1232, endPoint y: 458, distance: 56.8
click at [1287, 472] on div "Tell us more about your payment Enter payment amount SGD 1,875.00 1875.00 Selec…" at bounding box center [784, 14] width 1568 height 1654
click at [793, 485] on input "Promo or referral code (optional)" at bounding box center [784, 482] width 438 height 41
paste input "OFF225"
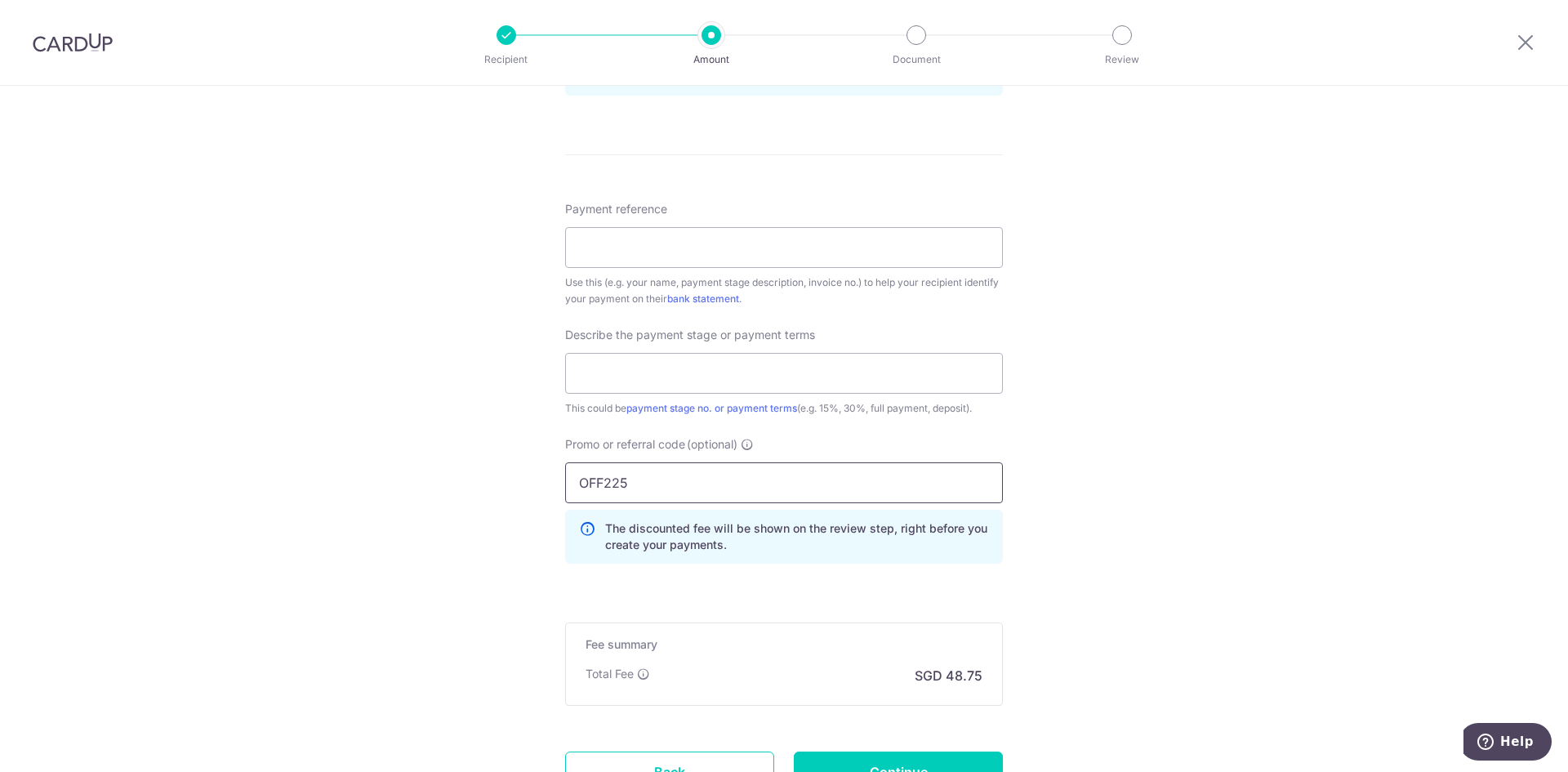
type input "OFF225"
click at [1226, 401] on div "Tell us more about your payment Enter payment amount SGD 1,875.00 1875.00 Selec…" at bounding box center [784, 51] width 1568 height 1728
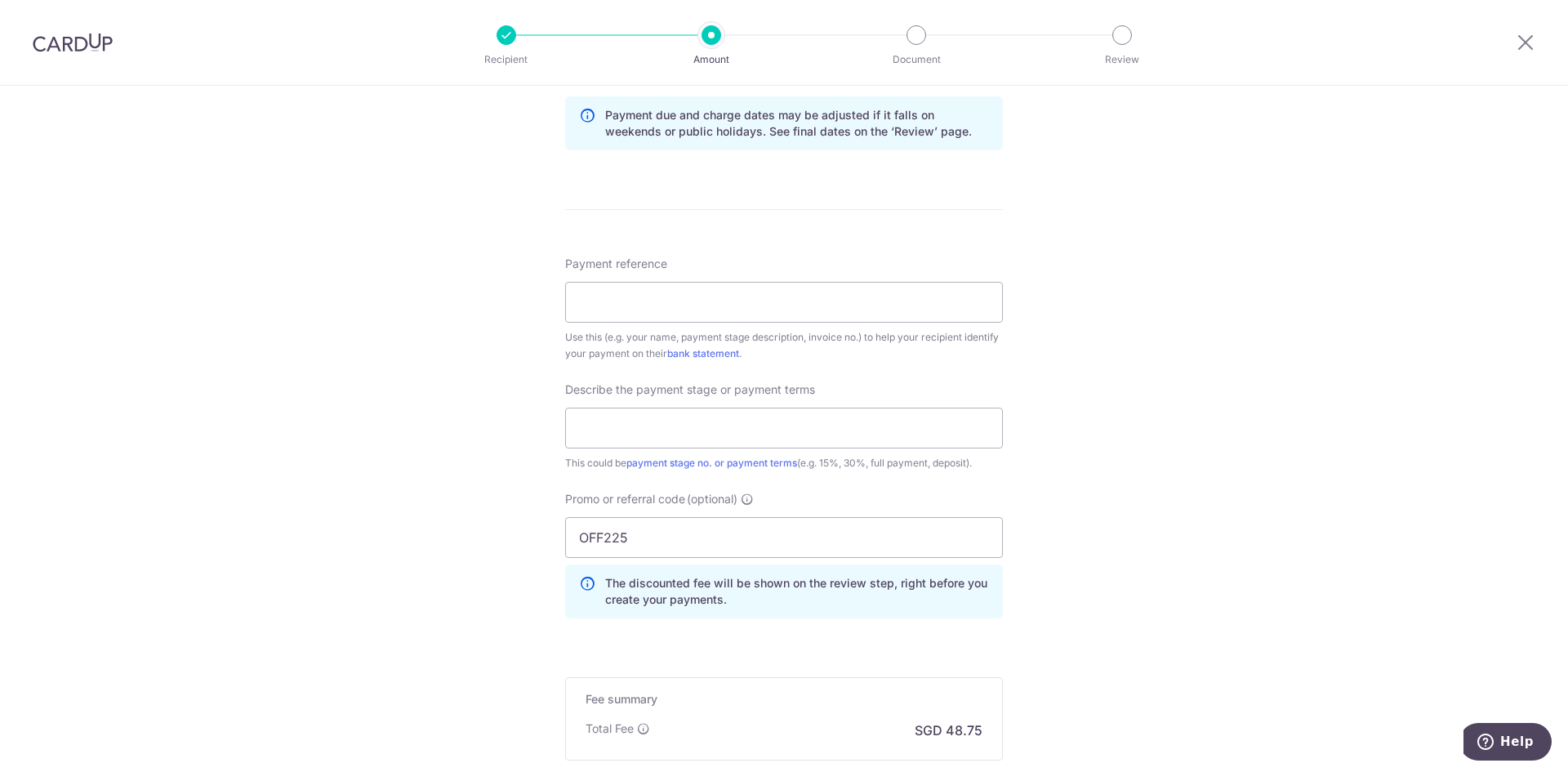
scroll to position [817, 0]
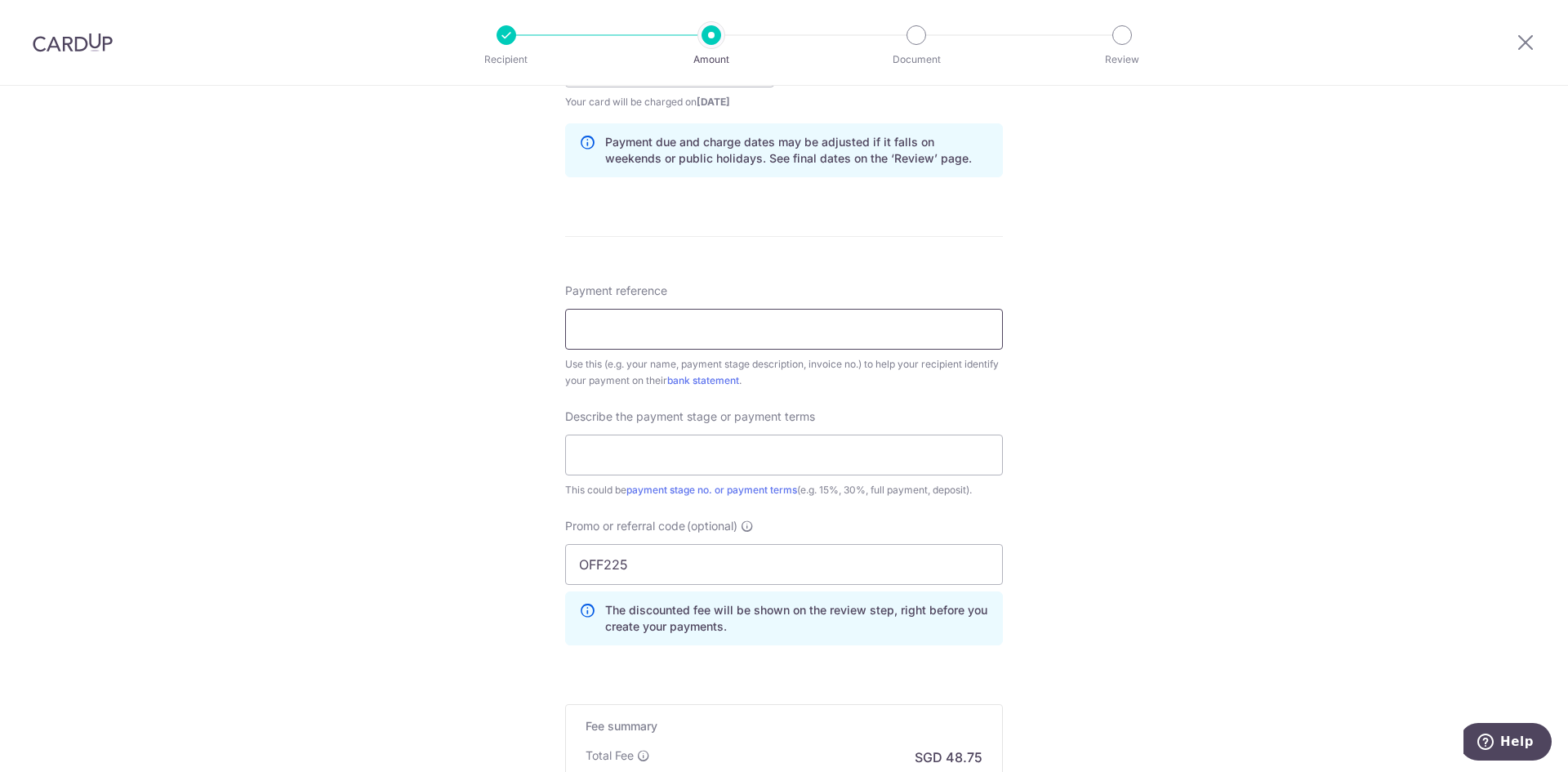
click at [722, 321] on input "Payment reference" at bounding box center [784, 329] width 438 height 41
type input "Blk 88C Jalan Satu 07-147"
click at [1177, 401] on div "Tell us more about your payment Enter payment amount SGD 1,875.00 1875.00 Selec…" at bounding box center [784, 132] width 1568 height 1728
click at [750, 466] on input "text" at bounding box center [784, 455] width 438 height 41
click at [1194, 458] on div "Tell us more about your payment Enter payment amount SGD 1,875.00 1875.00 Selec…" at bounding box center [784, 132] width 1568 height 1728
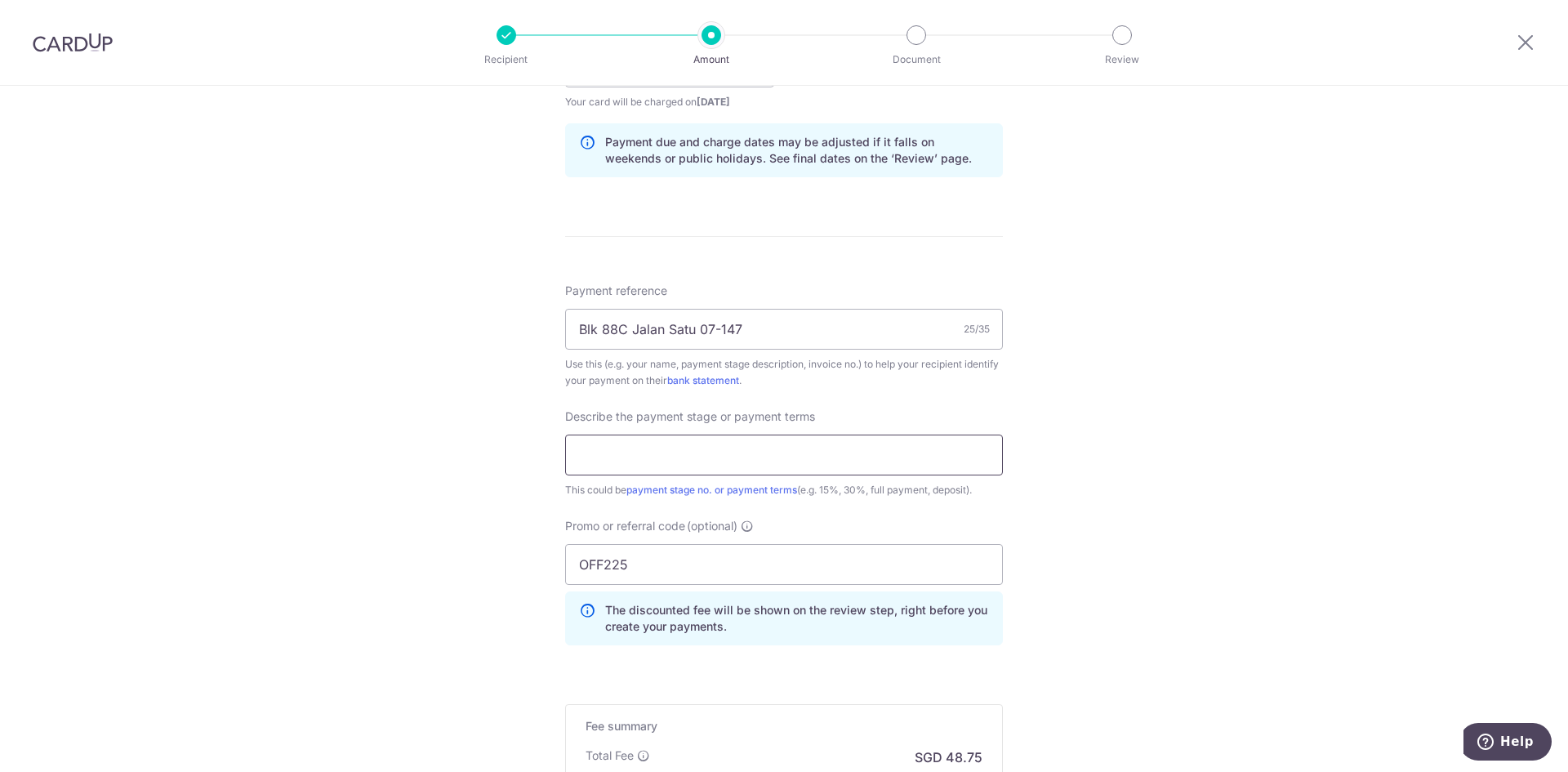
click at [952, 439] on input "text" at bounding box center [784, 455] width 438 height 41
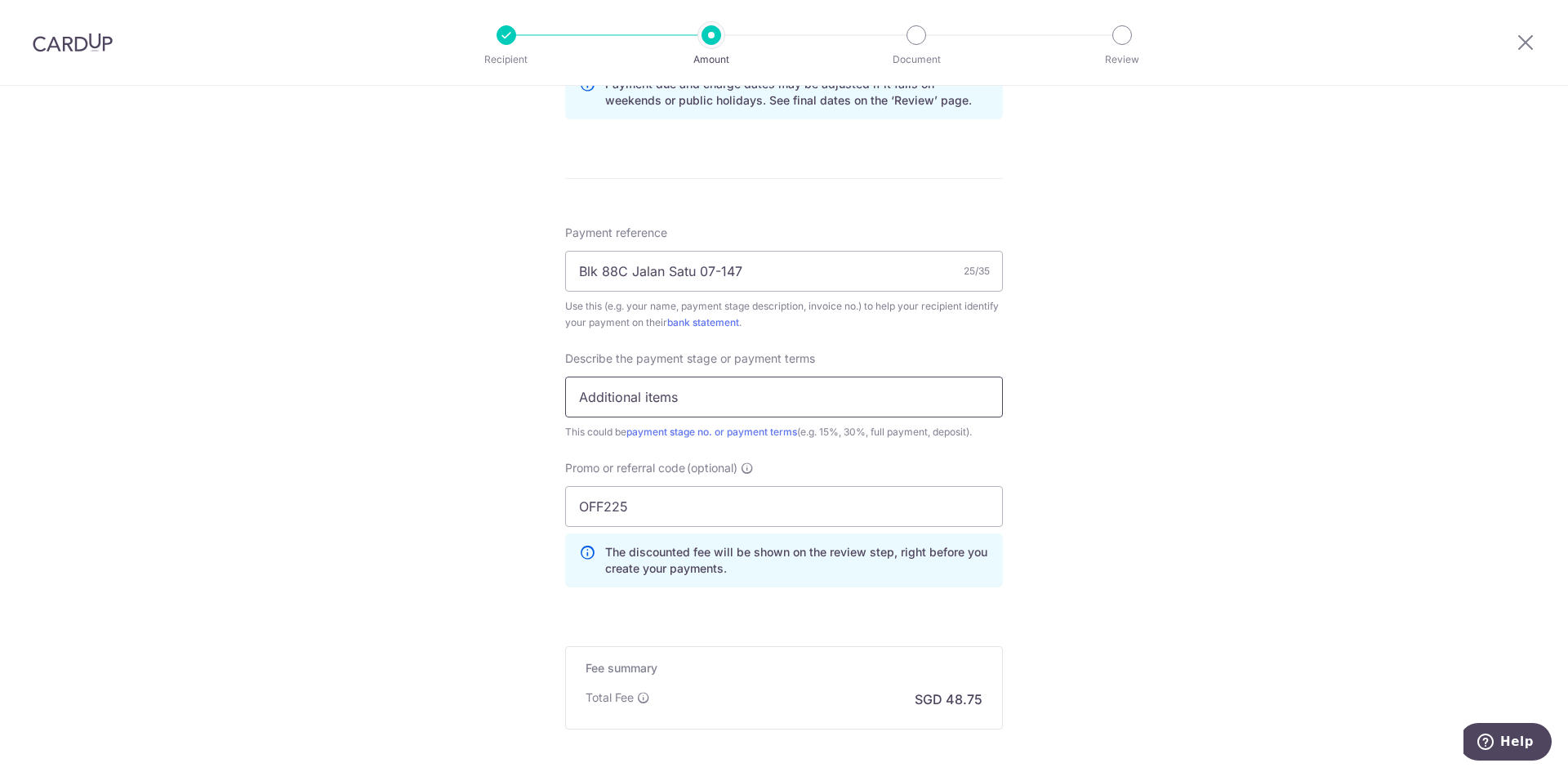
scroll to position [1042, 0]
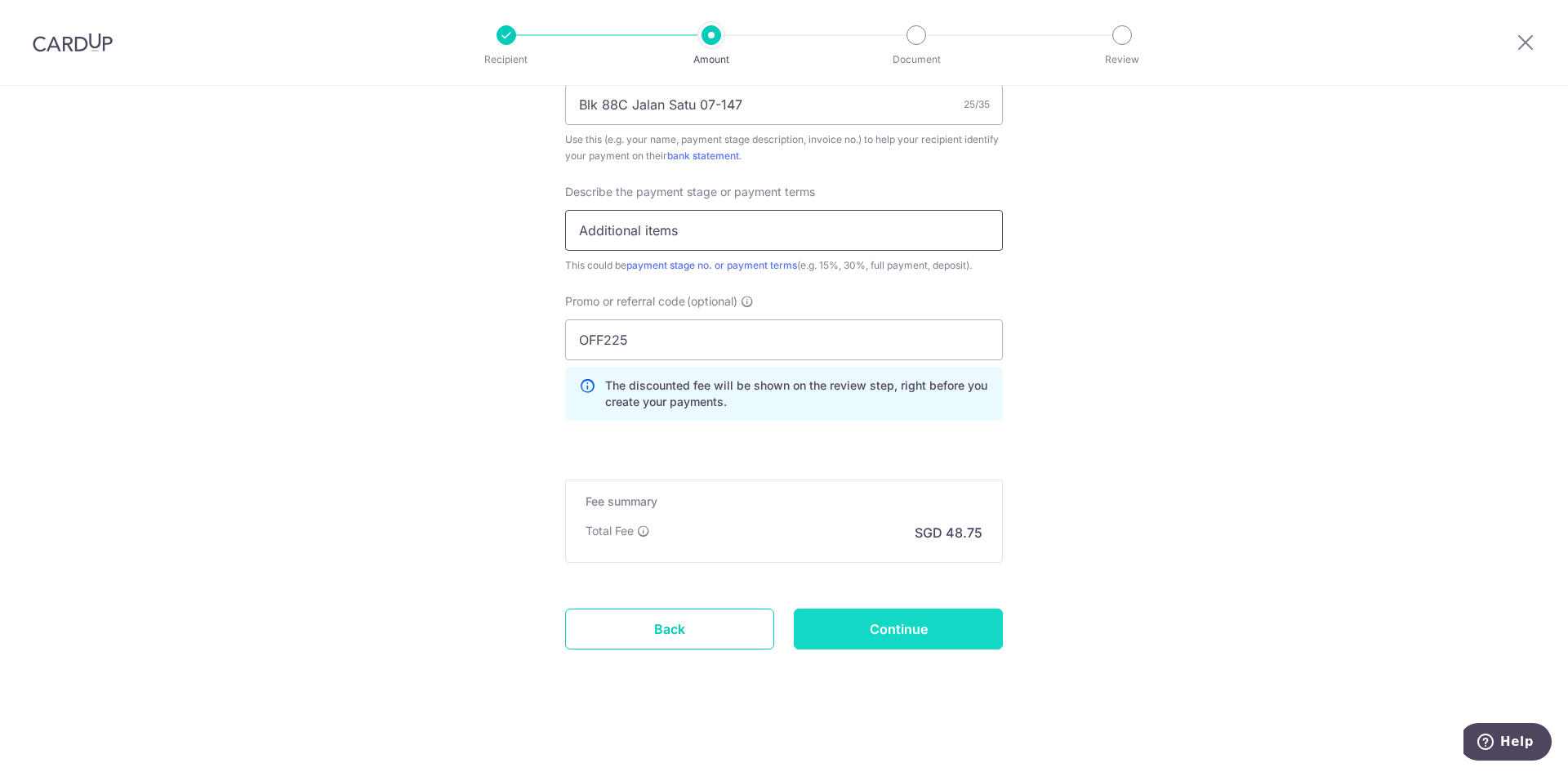
type input "Additional items"
click at [954, 627] on input "Continue" at bounding box center [898, 629] width 210 height 41
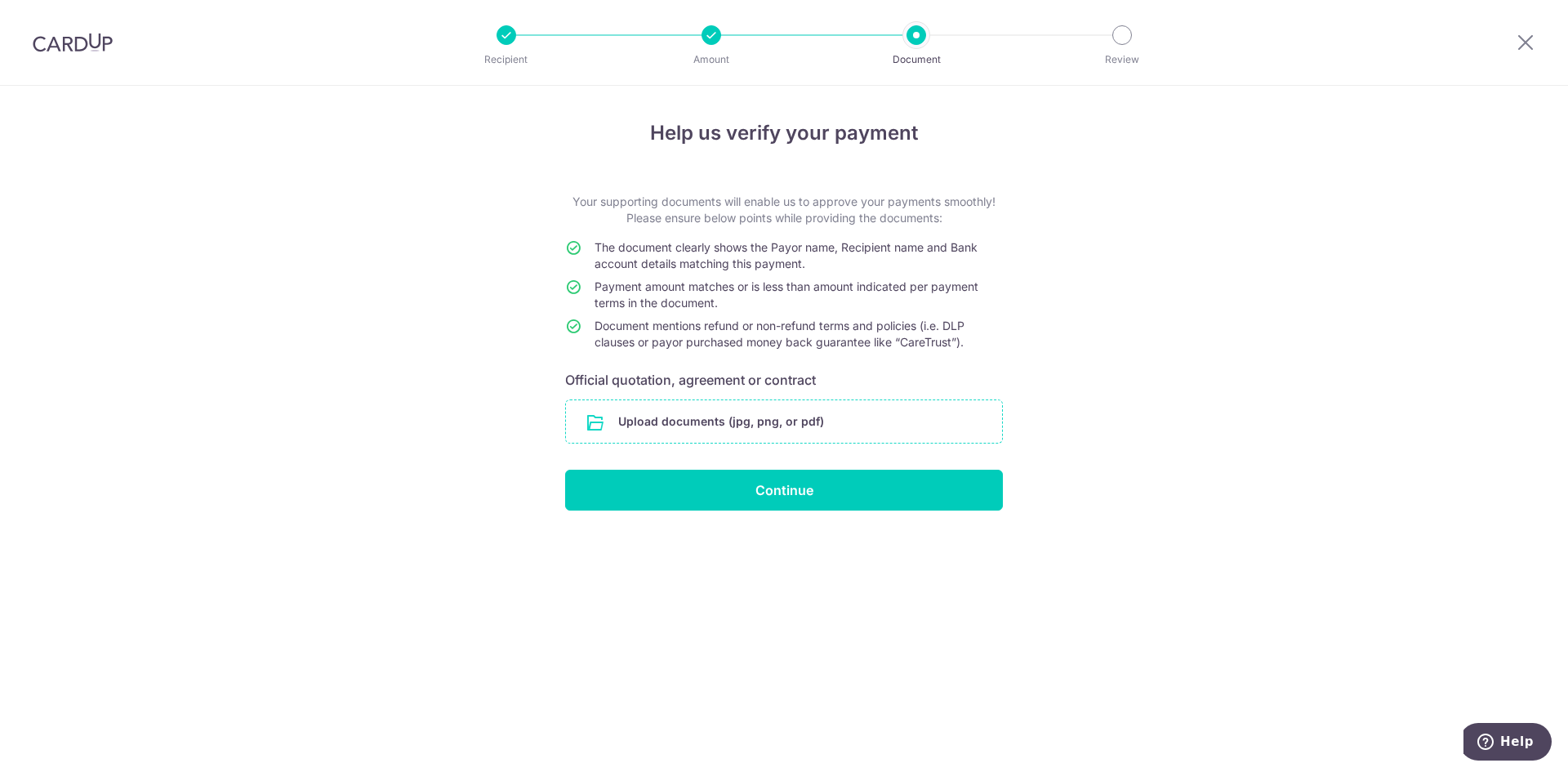
click at [913, 421] on input "file" at bounding box center [784, 421] width 436 height 43
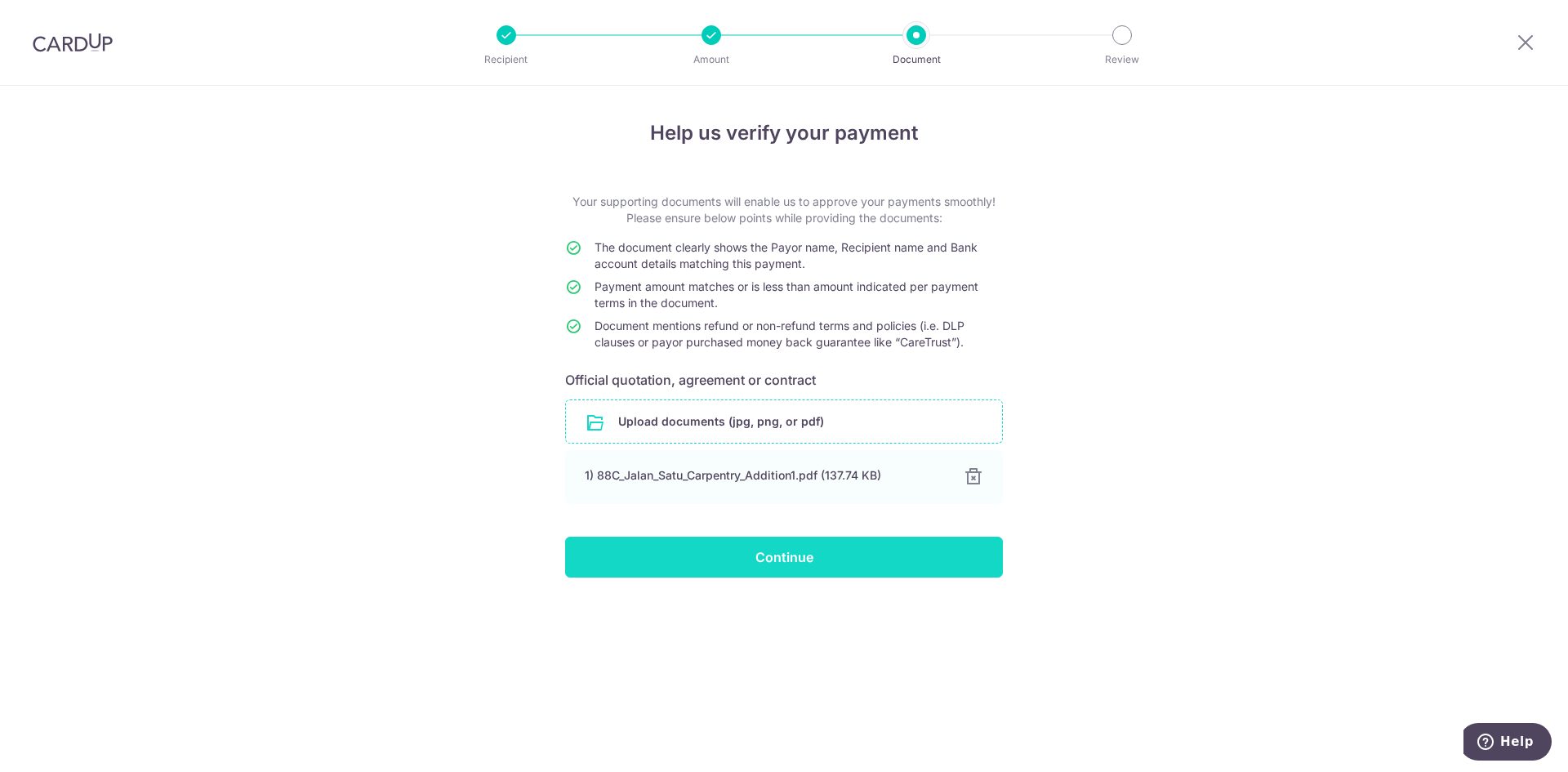
click at [839, 552] on input "Continue" at bounding box center [784, 556] width 438 height 41
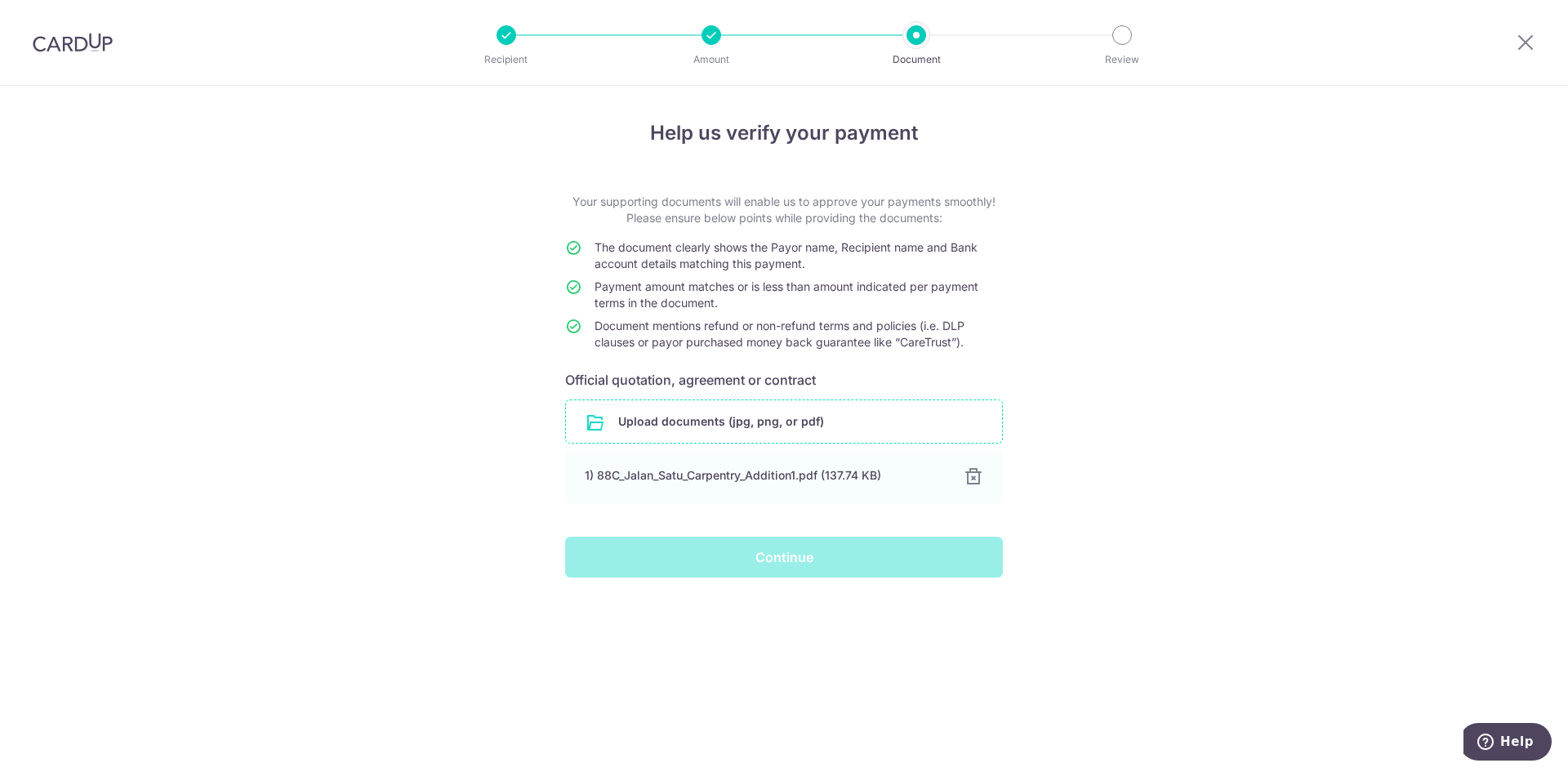
click at [1086, 362] on div "Help us verify your payment Your supporting documents will enable us to approve…" at bounding box center [784, 428] width 1568 height 687
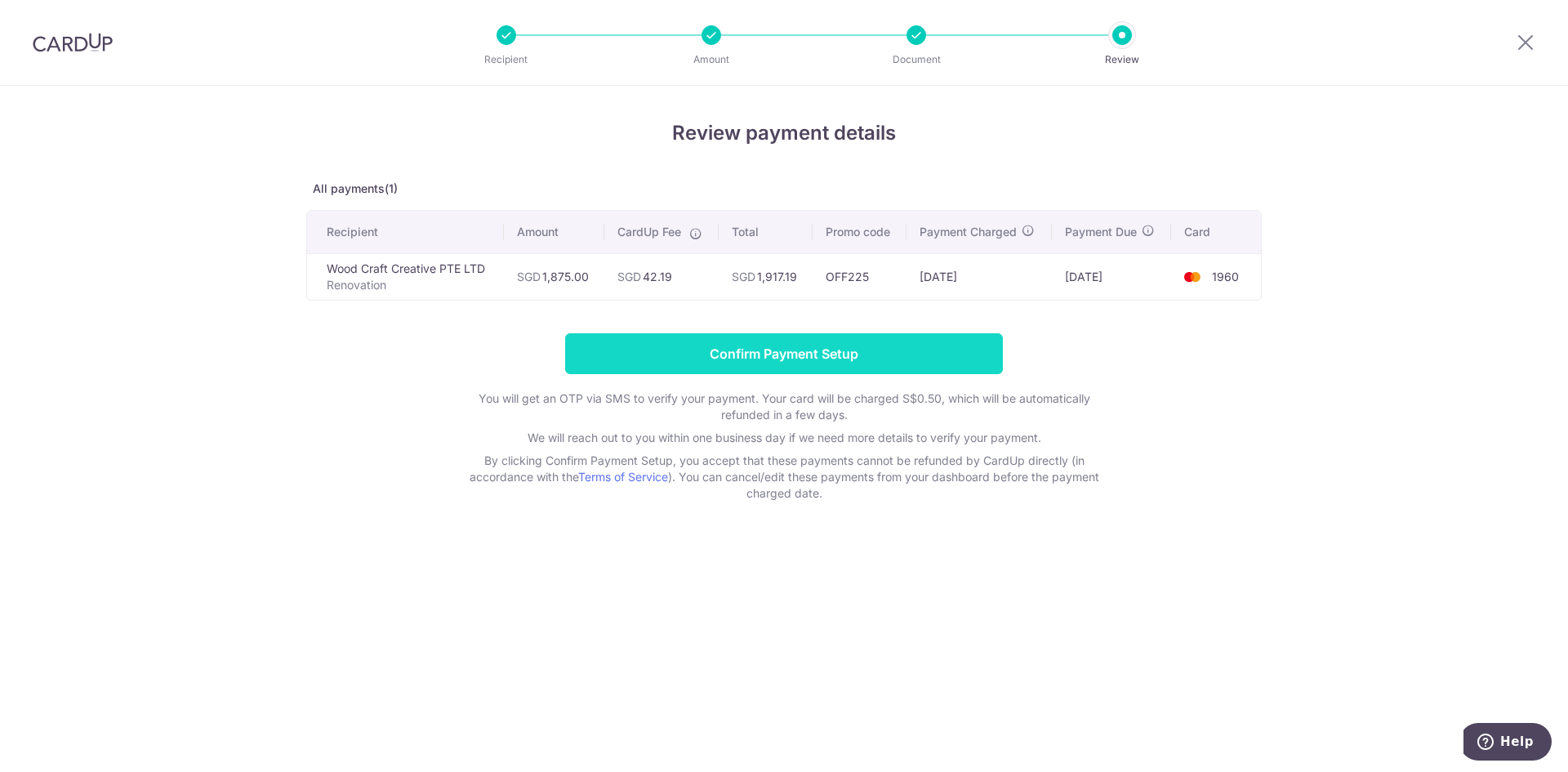
click at [798, 364] on input "Confirm Payment Setup" at bounding box center [784, 354] width 438 height 41
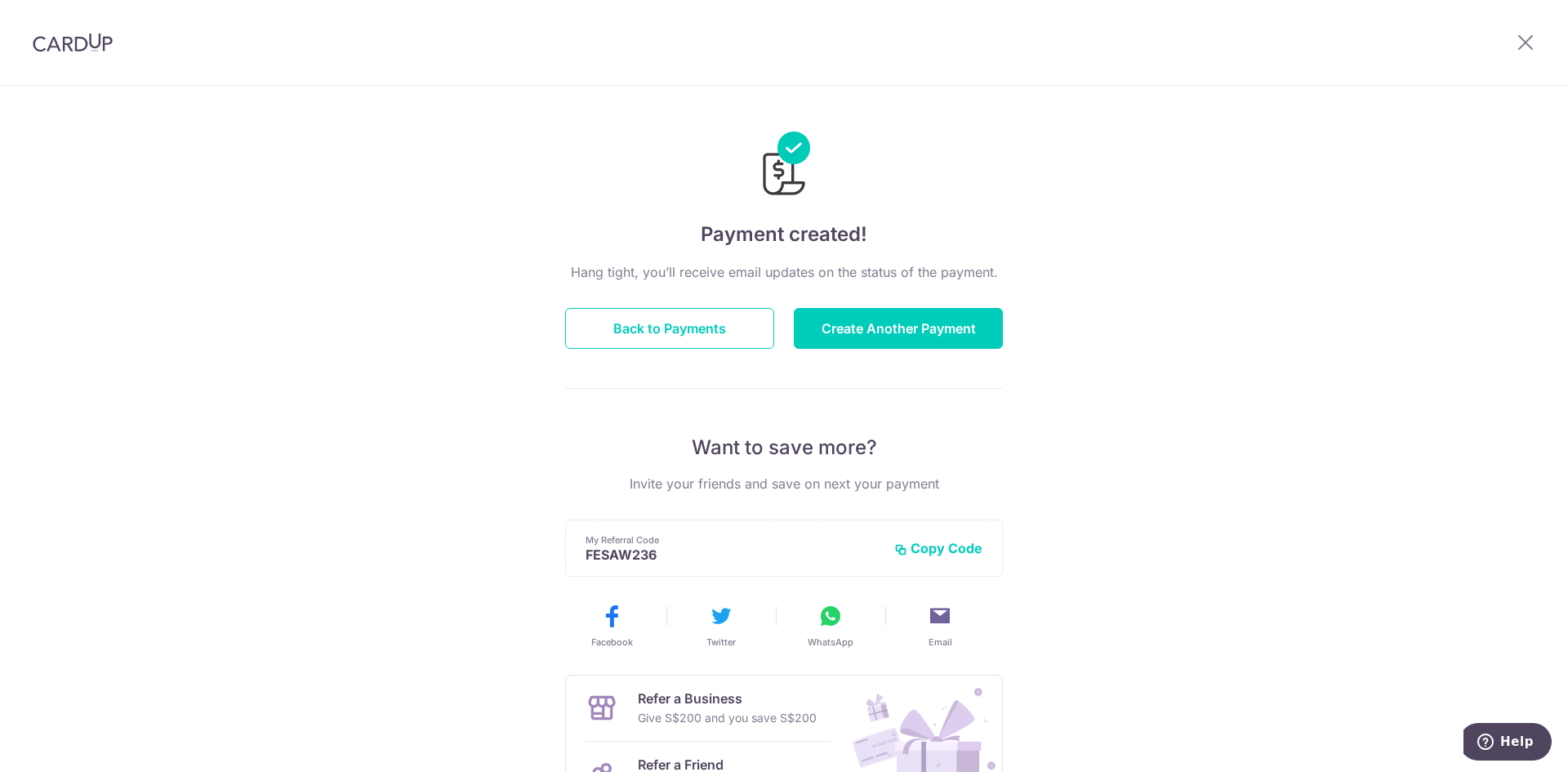
click at [33, 39] on img at bounding box center [72, 43] width 80 height 20
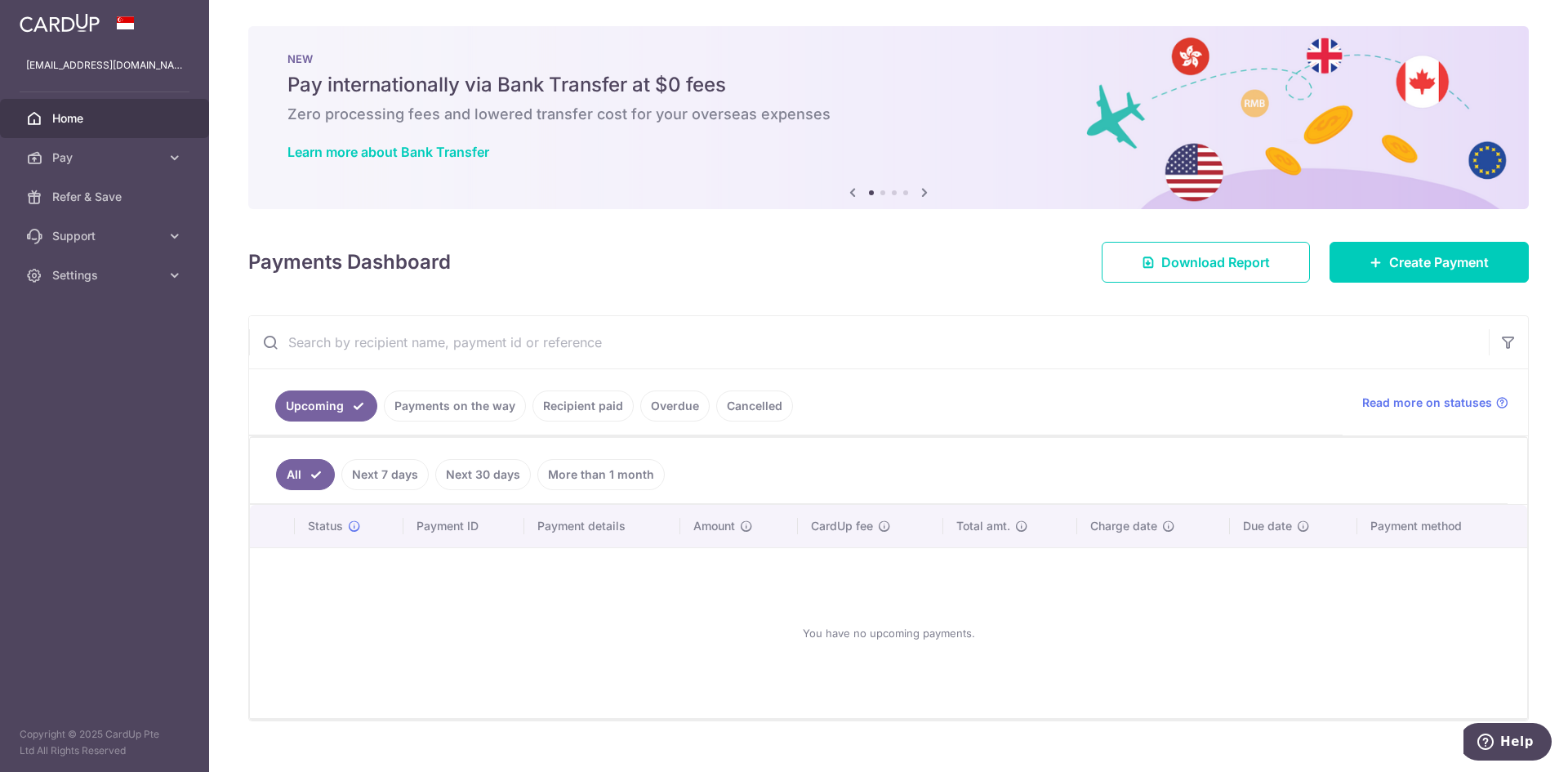
click at [303, 468] on link "All" at bounding box center [305, 474] width 59 height 31
click at [440, 413] on link "Payments on the way" at bounding box center [455, 405] width 142 height 31
